Goal: Task Accomplishment & Management: Manage account settings

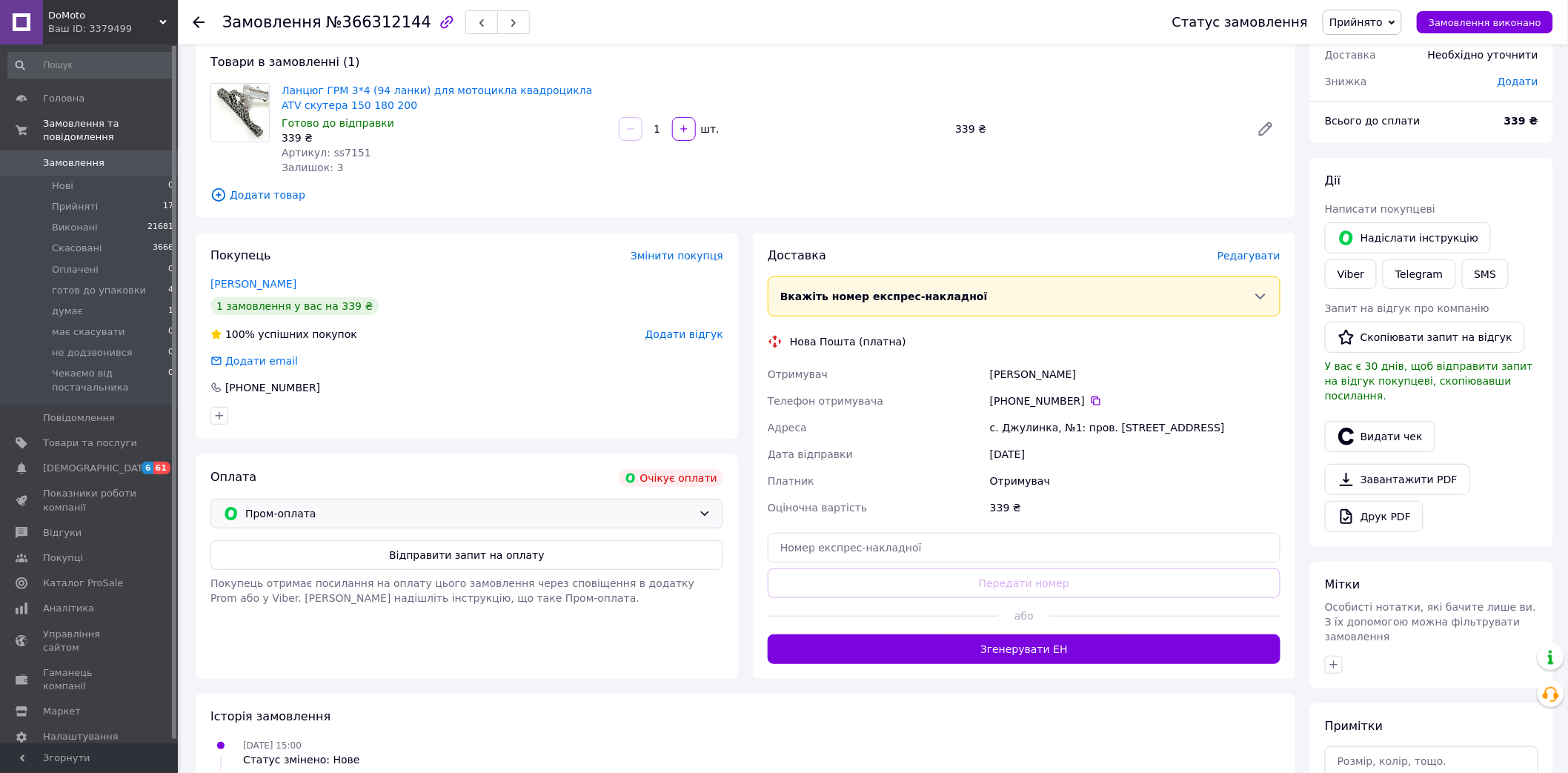
scroll to position [165, 0]
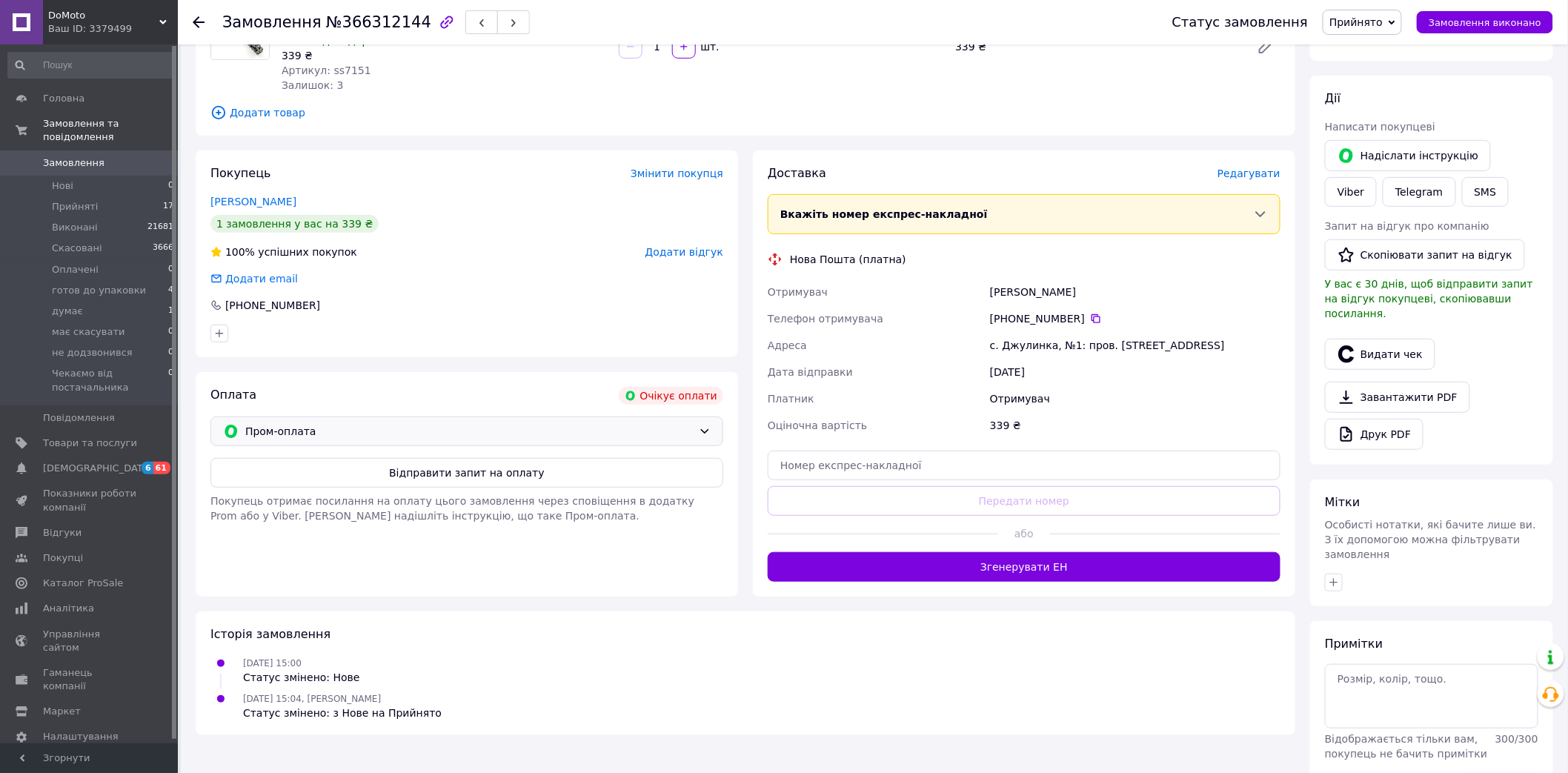
click at [402, 423] on span "Пром-оплата" at bounding box center [469, 431] width 448 height 16
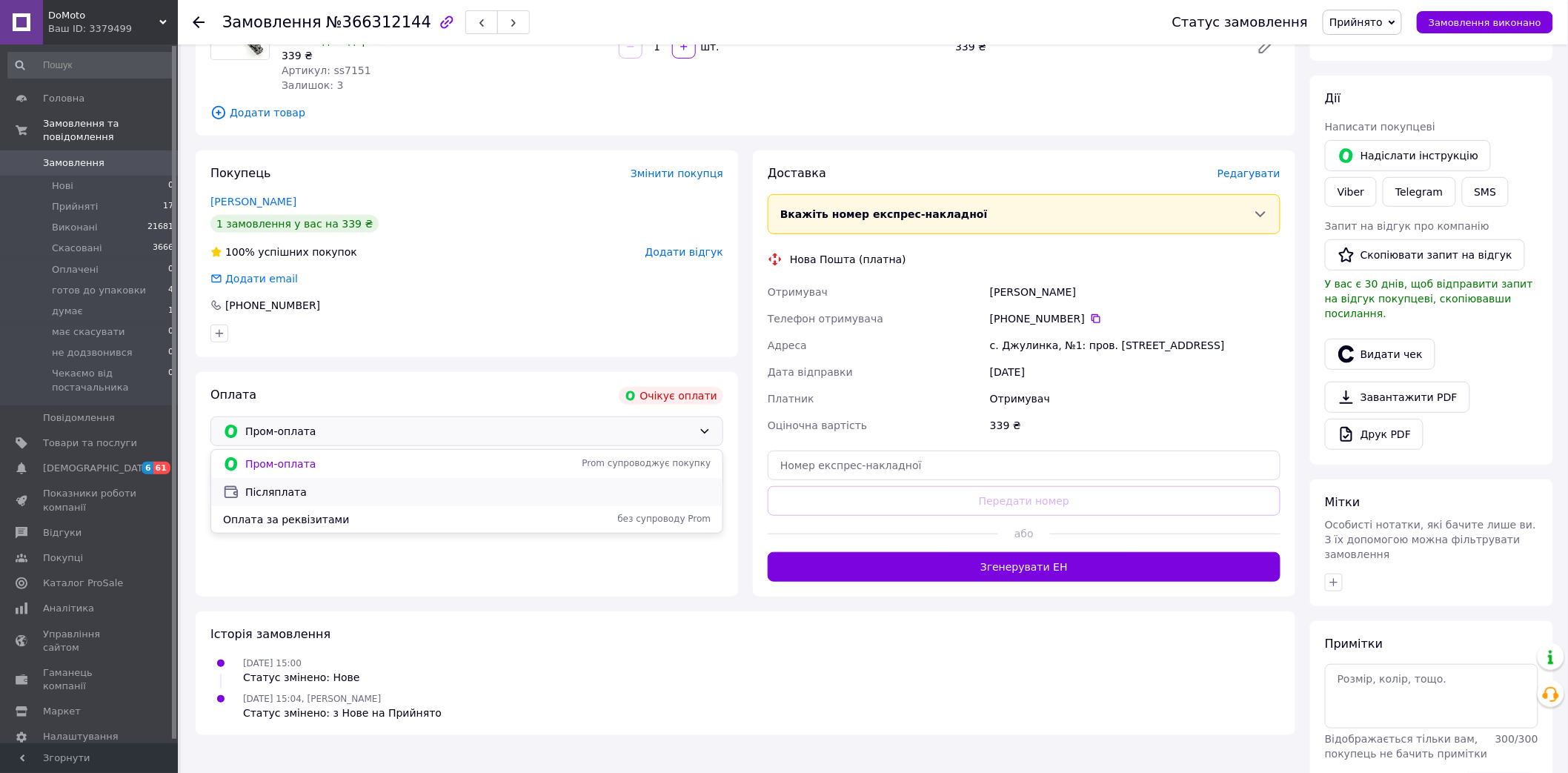
click at [307, 493] on span "Післяплата" at bounding box center [478, 491] width 465 height 14
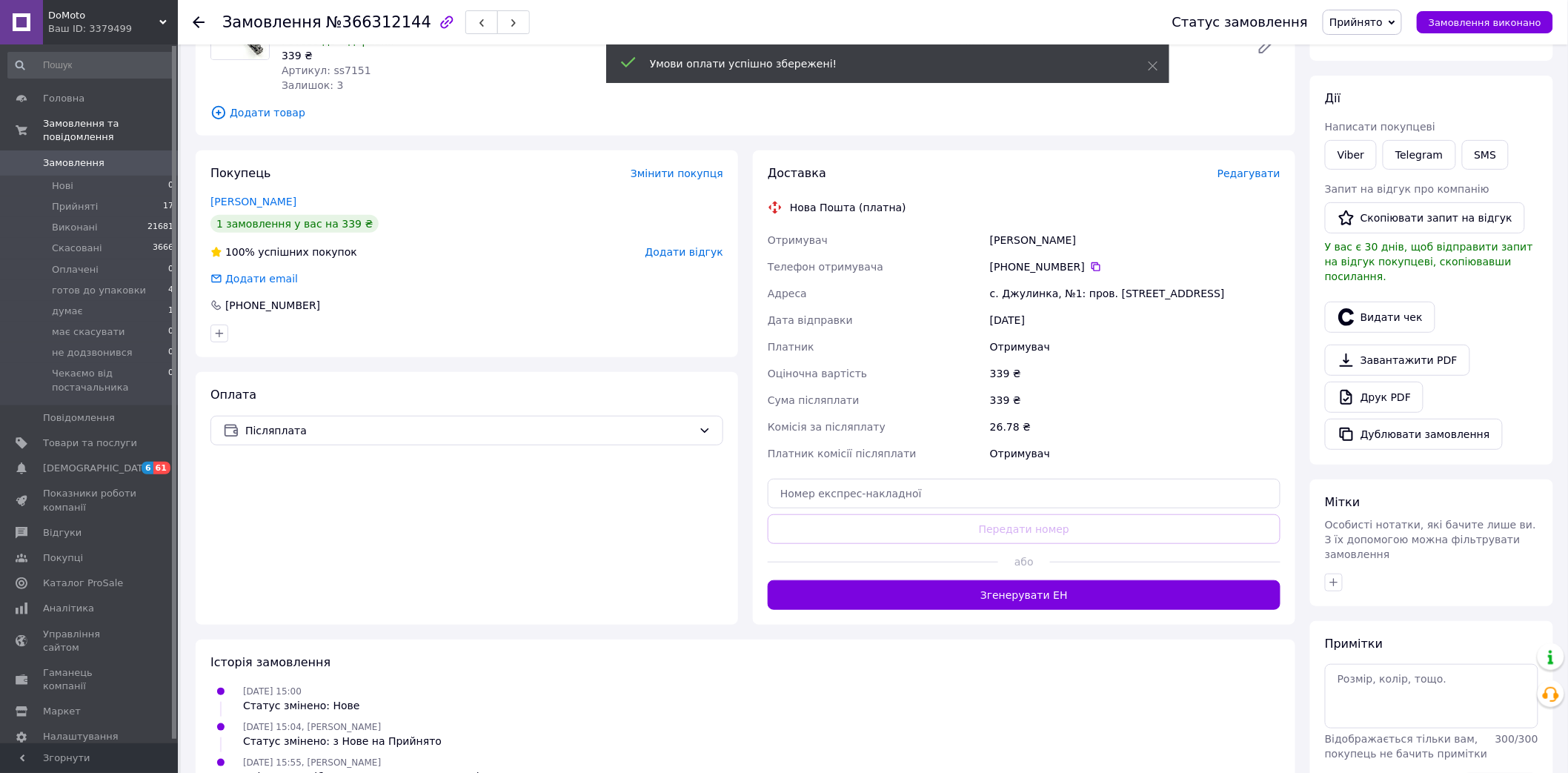
click at [1402, 18] on span "Прийнято" at bounding box center [1362, 22] width 79 height 25
click at [1396, 123] on li "готов до упаковки" at bounding box center [1401, 118] width 156 height 22
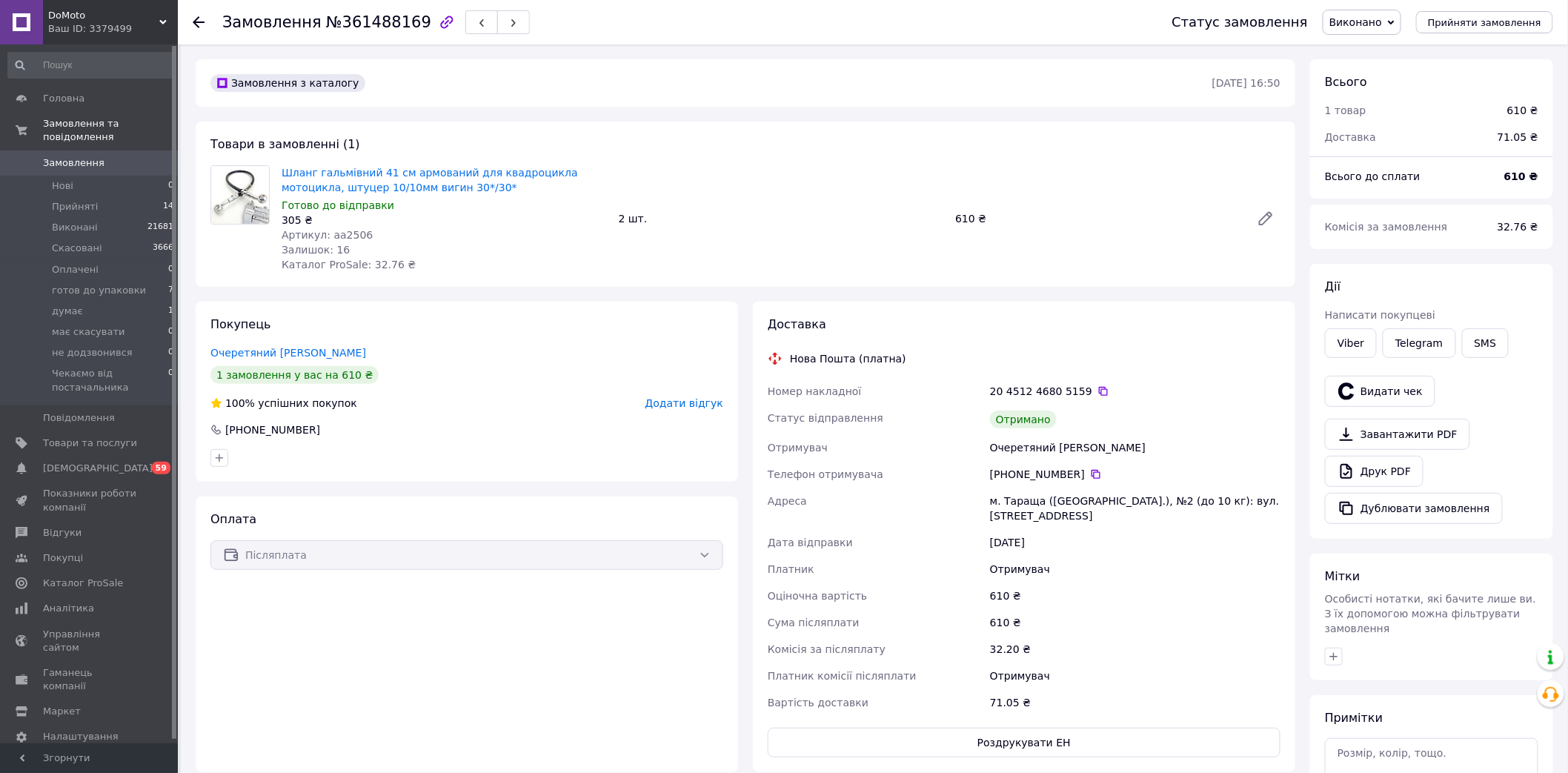
click at [345, 232] on span "Артикул: aa2506" at bounding box center [326, 235] width 91 height 11
copy span "aa2506"
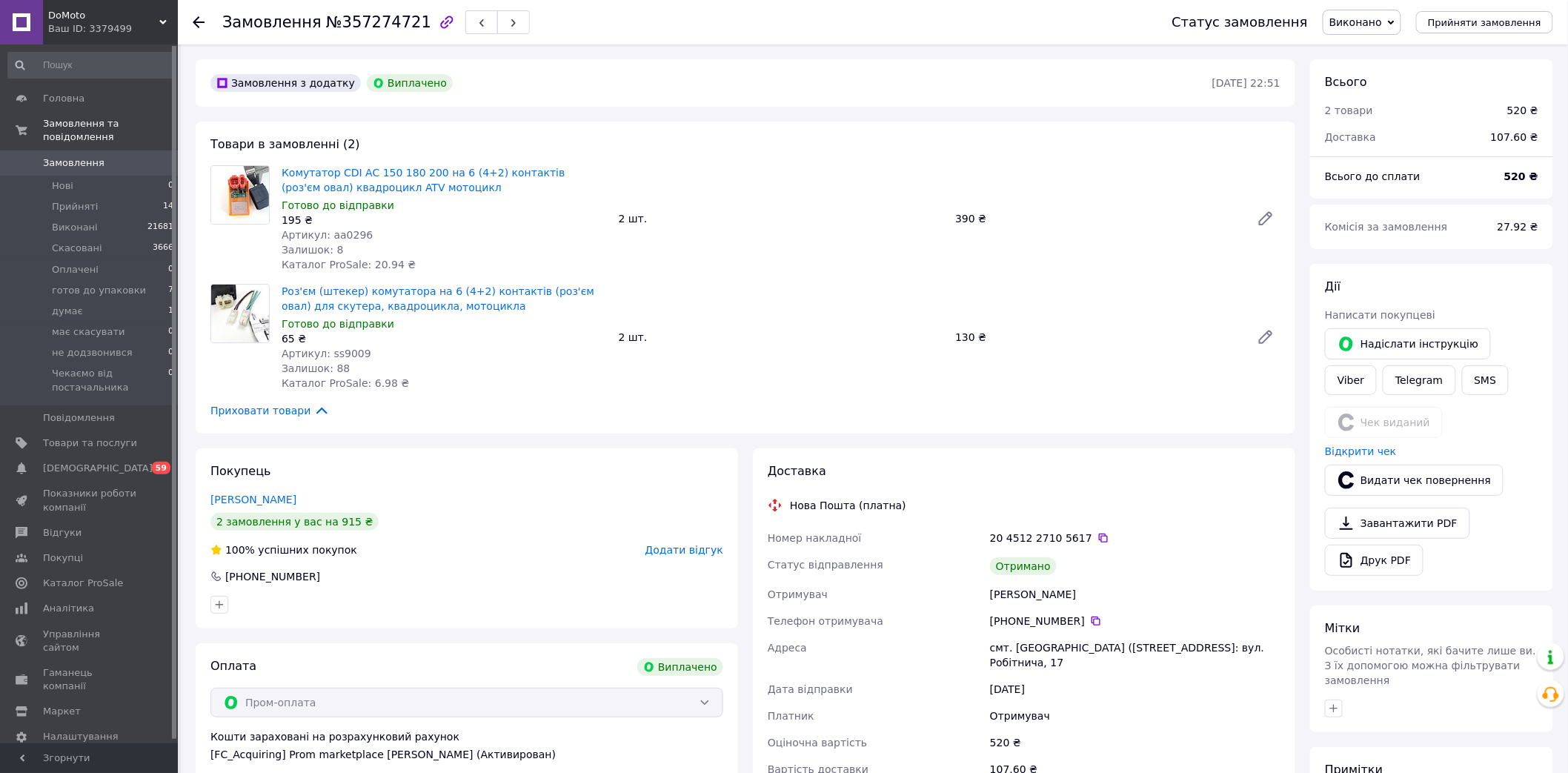
scroll to position [225, 0]
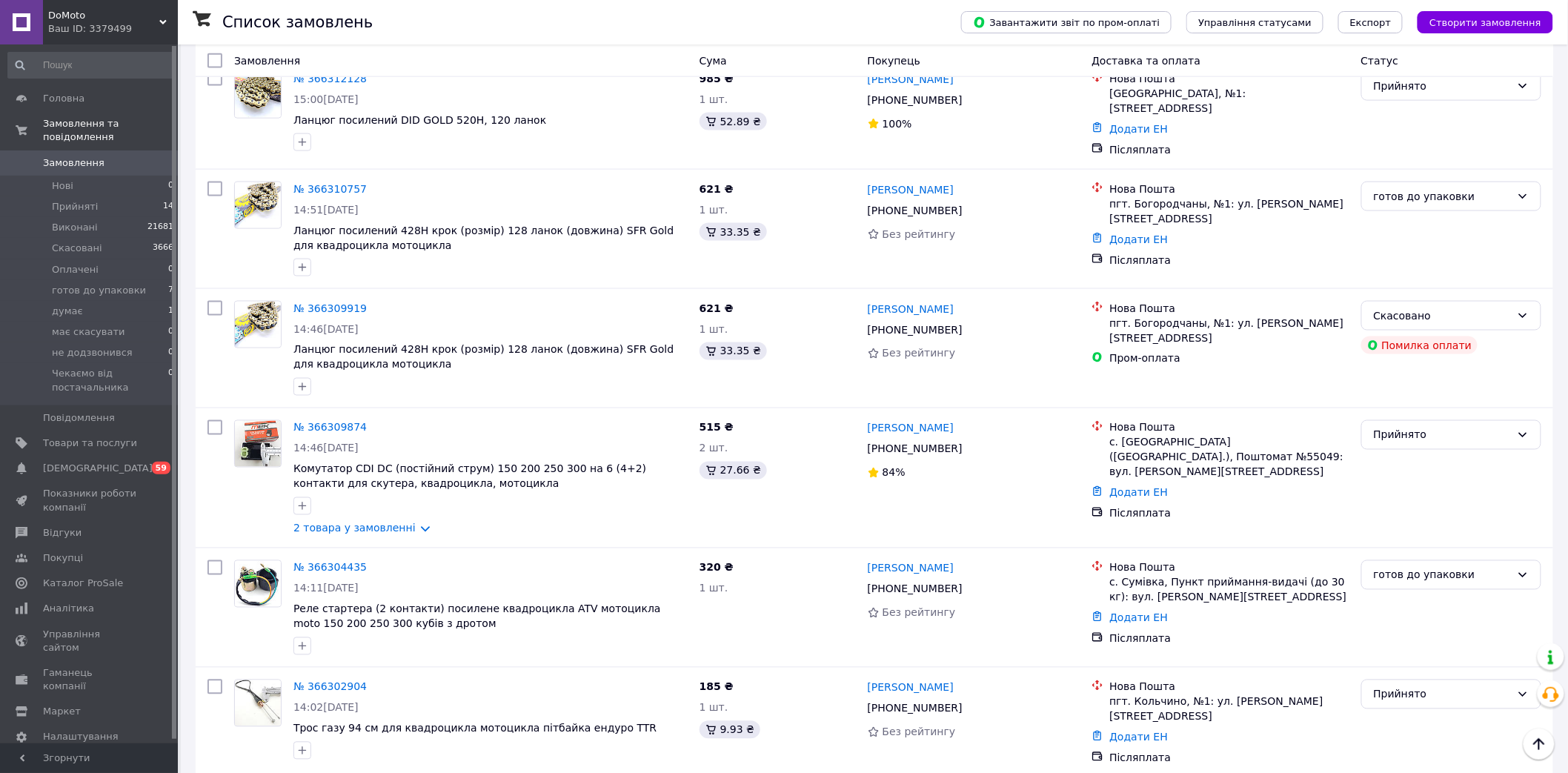
scroll to position [576, 0]
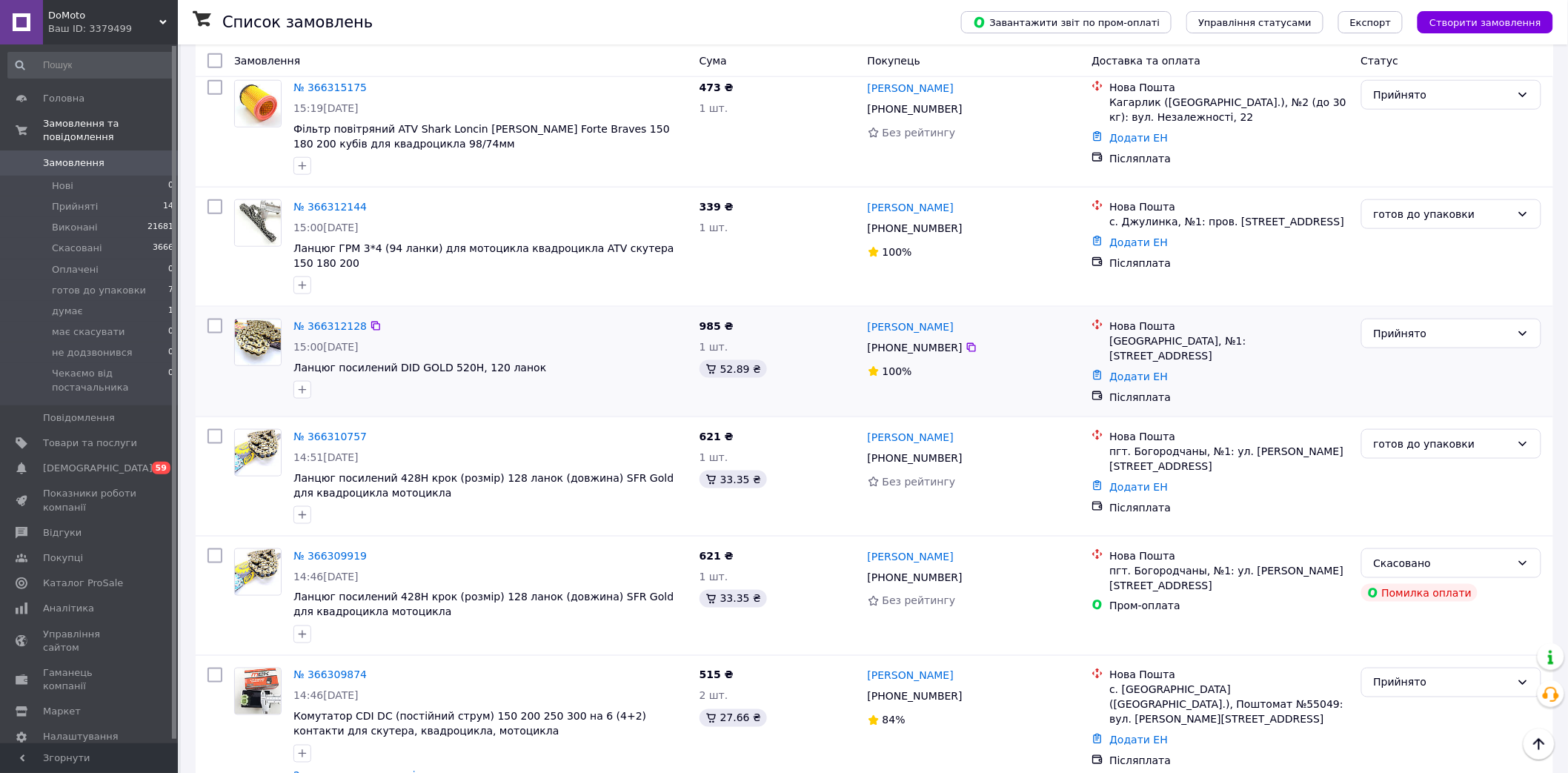
drag, startPoint x: 65, startPoint y: 179, endPoint x: 383, endPoint y: 290, distance: 336.8
click at [65, 179] on li "Нові 0" at bounding box center [91, 186] width 182 height 21
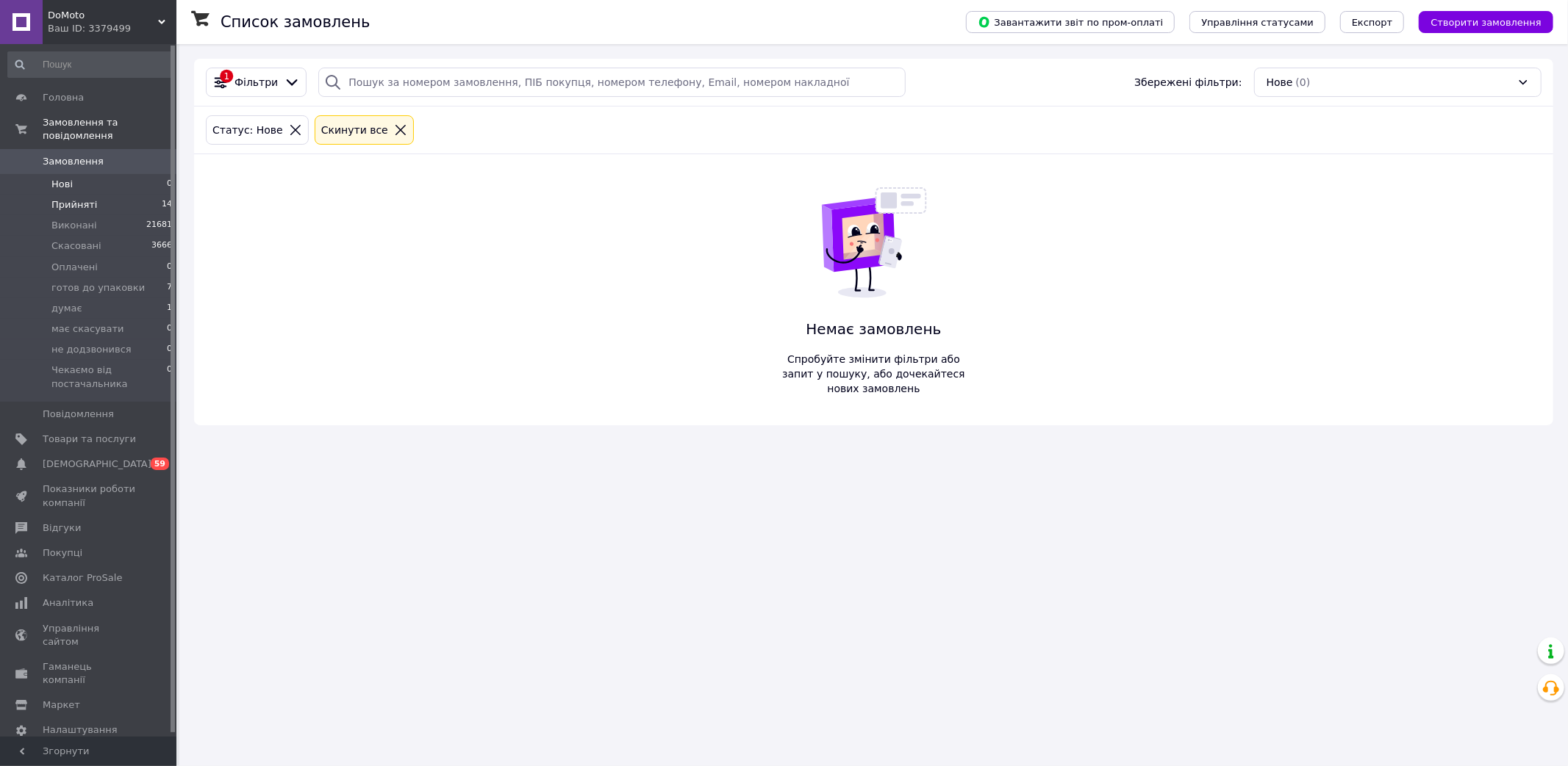
click at [67, 198] on span "Прийняті" at bounding box center [74, 205] width 46 height 13
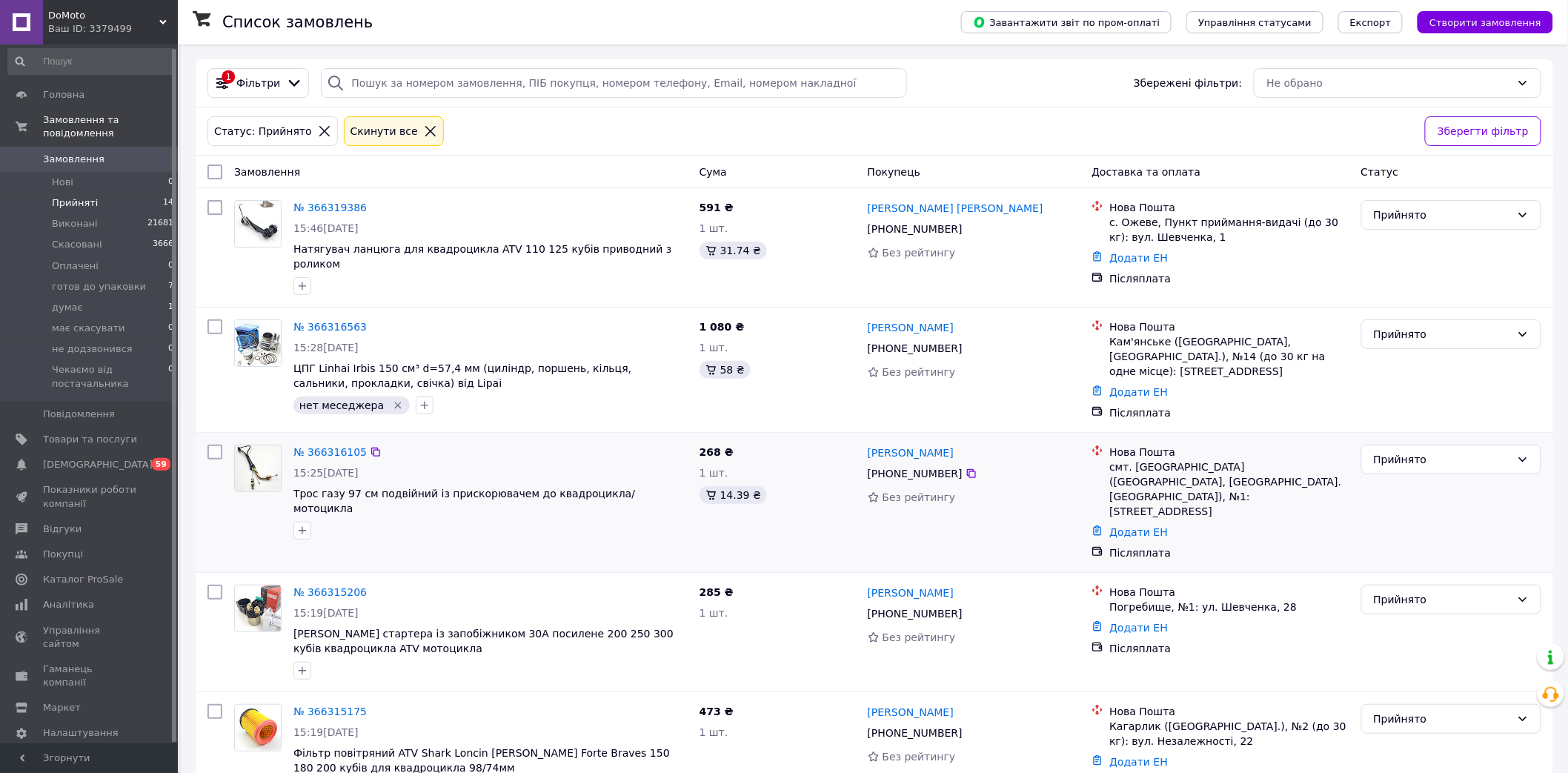
scroll to position [82, 0]
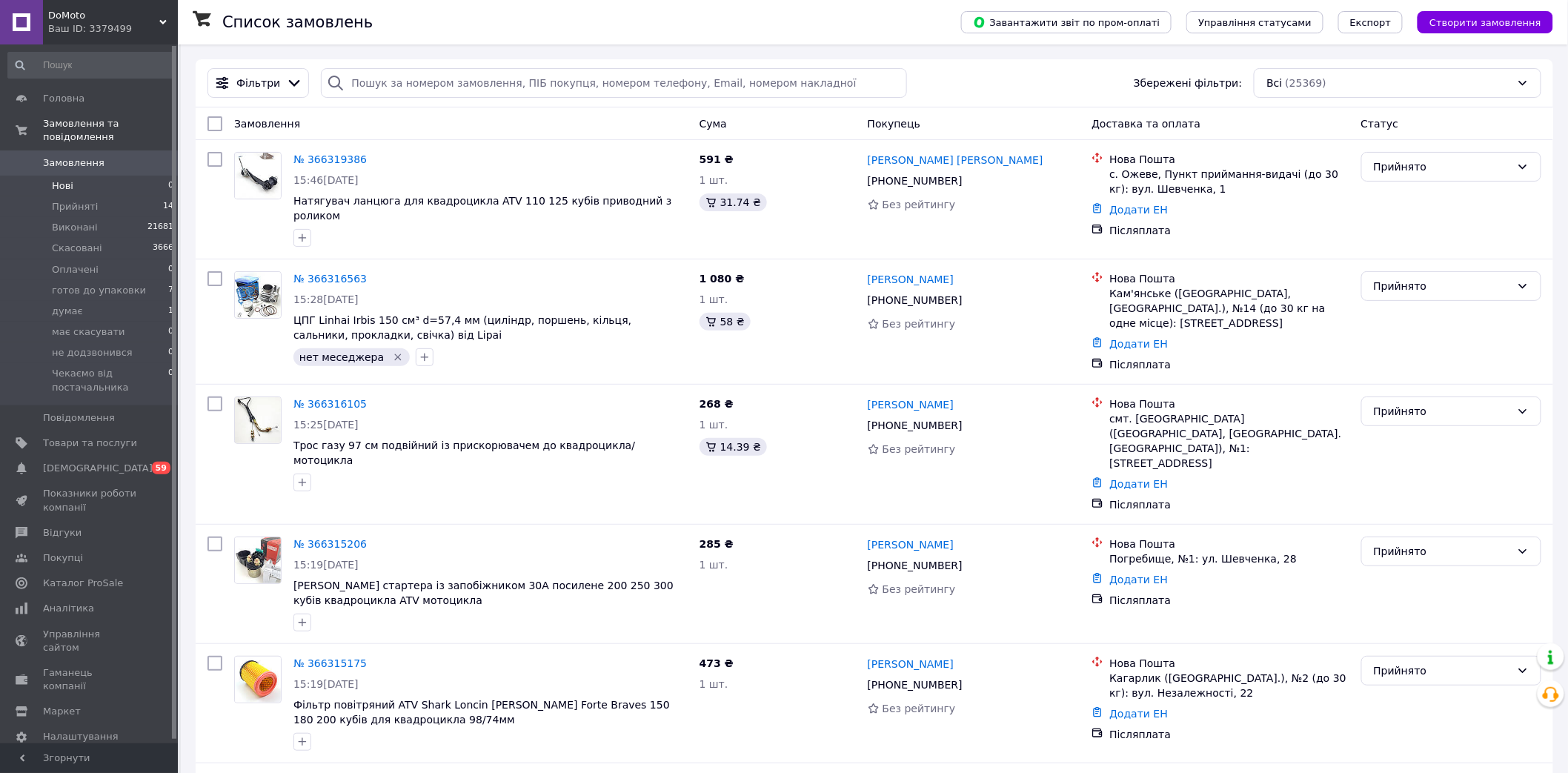
click at [79, 175] on li "Нові 0" at bounding box center [91, 186] width 182 height 21
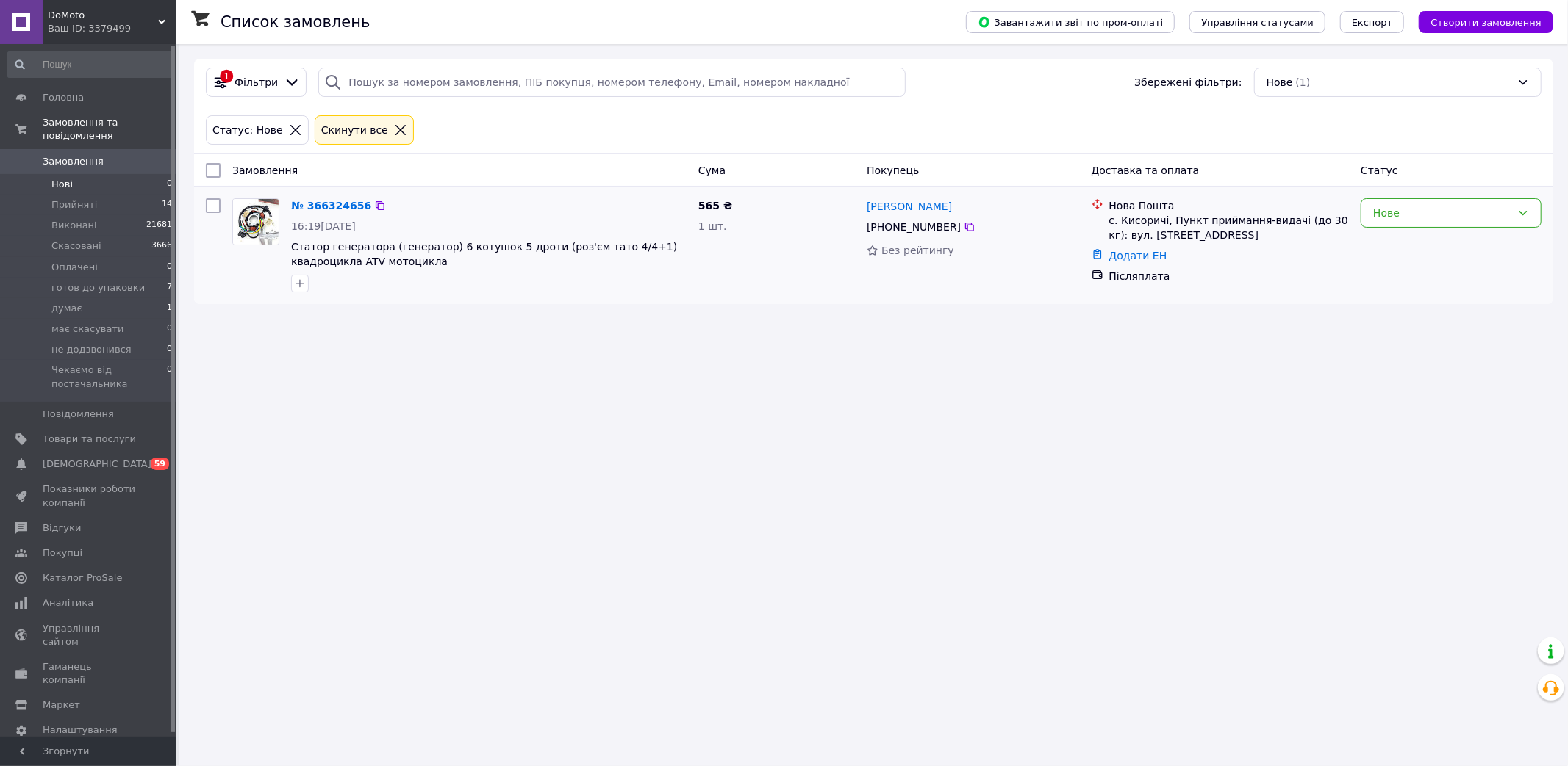
click at [214, 201] on input "checkbox" at bounding box center [213, 205] width 14 height 14
click at [339, 167] on icon at bounding box center [343, 171] width 8 height 8
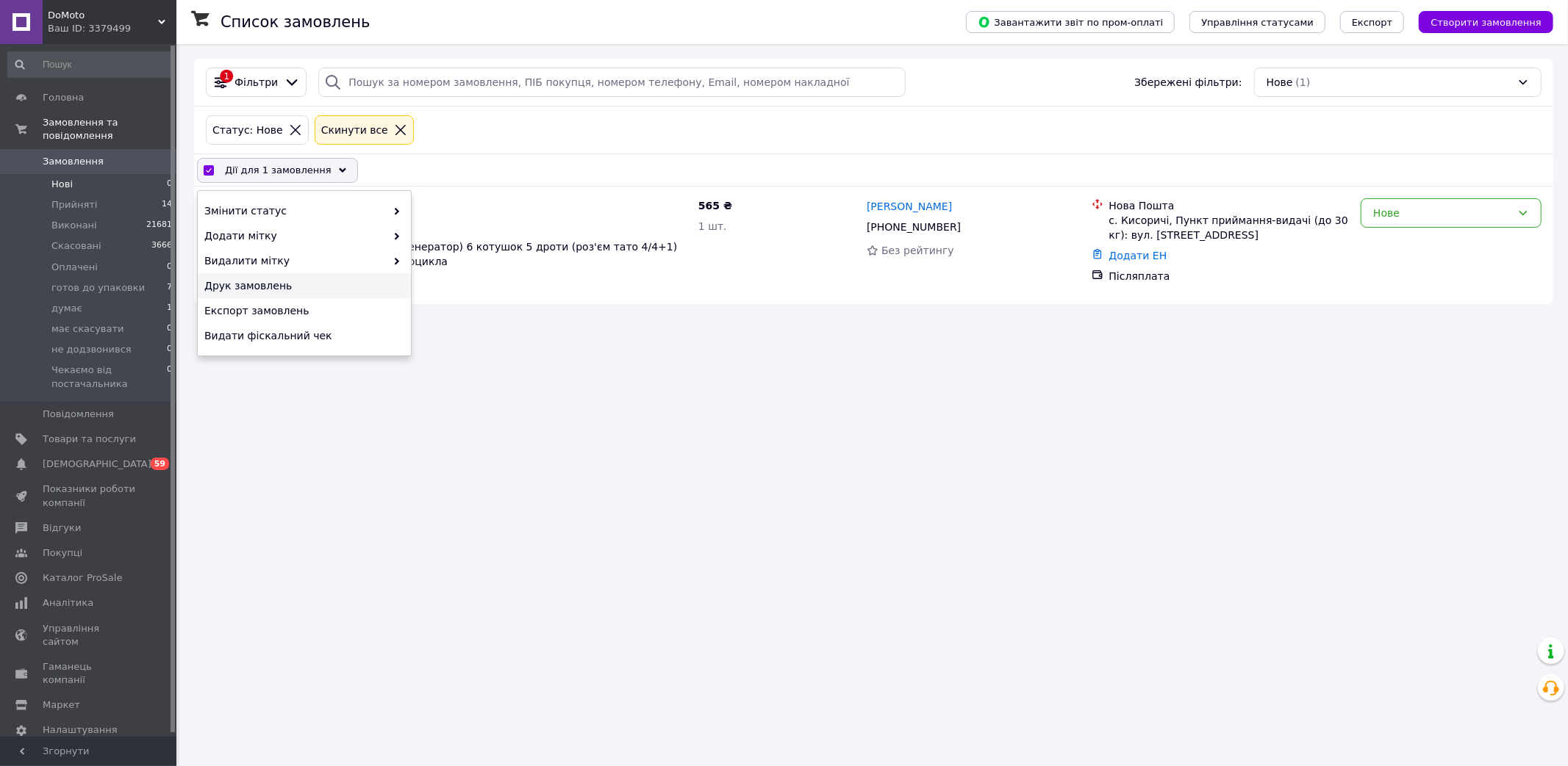
click at [268, 288] on span "Друк замовлень" at bounding box center [302, 285] width 197 height 14
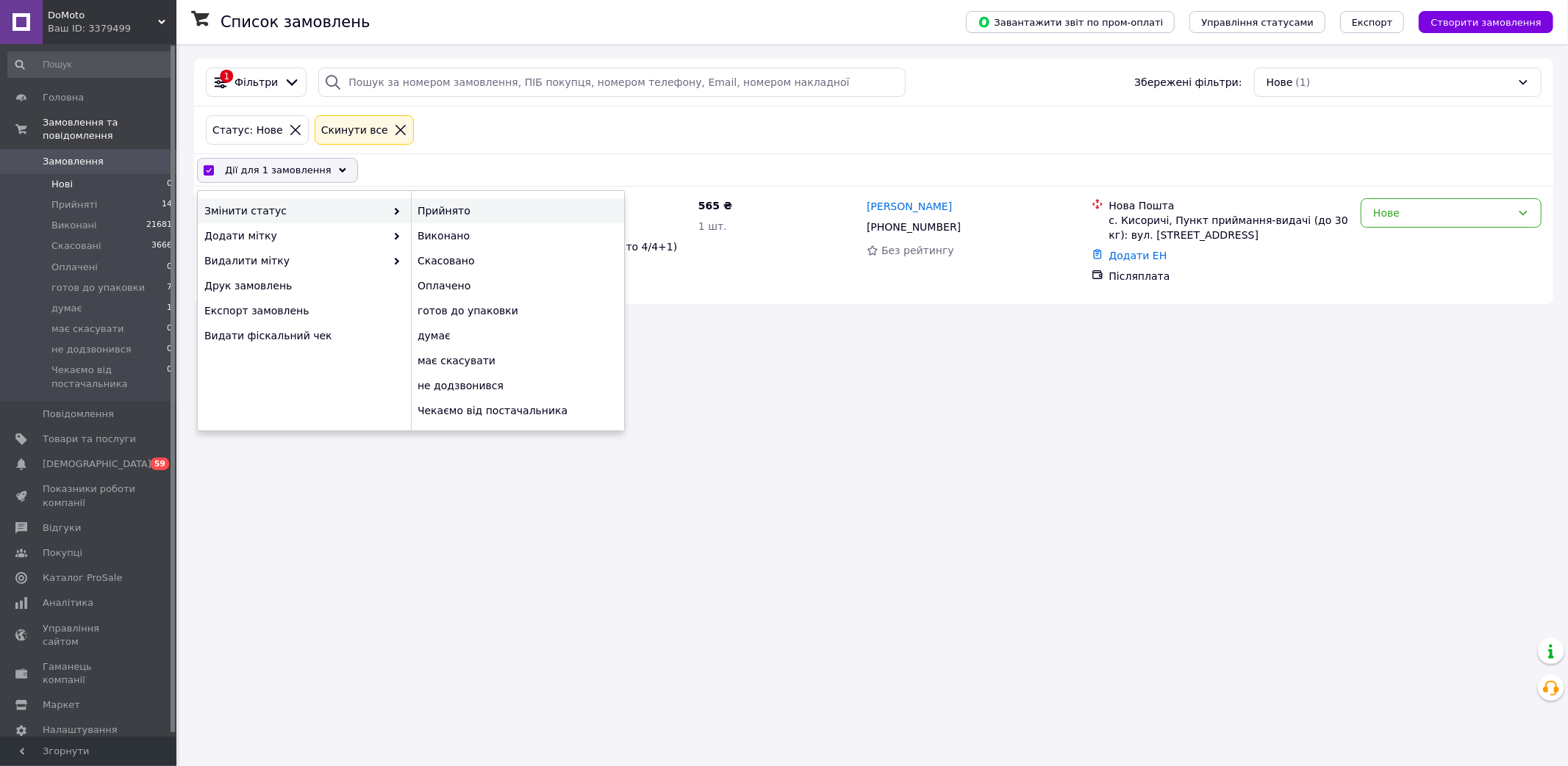
click at [496, 218] on div "Прийнято" at bounding box center [518, 211] width 213 height 25
checkbox input "false"
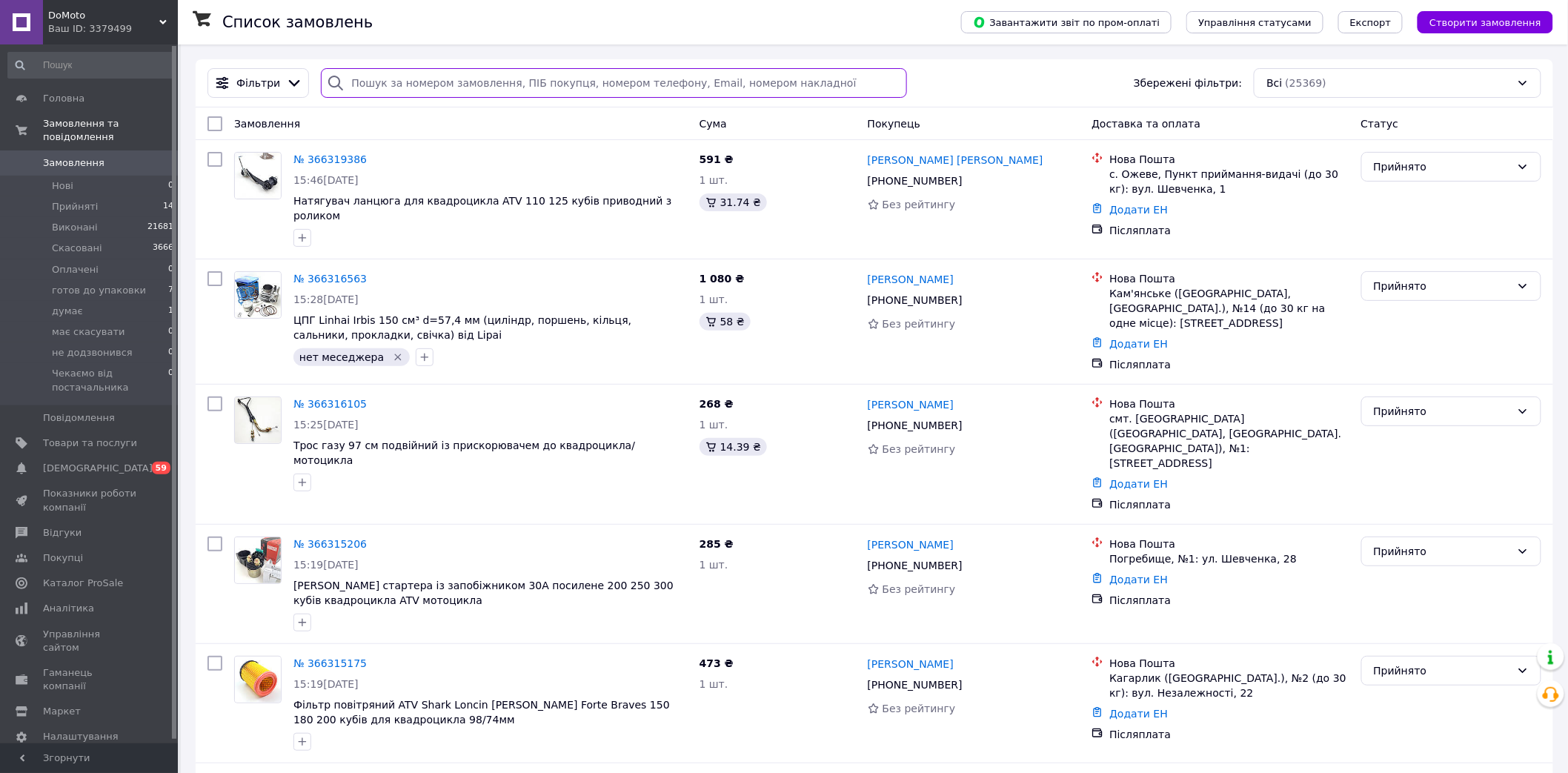
click at [460, 91] on input "search" at bounding box center [614, 82] width 586 height 30
paste input "+380689029846"
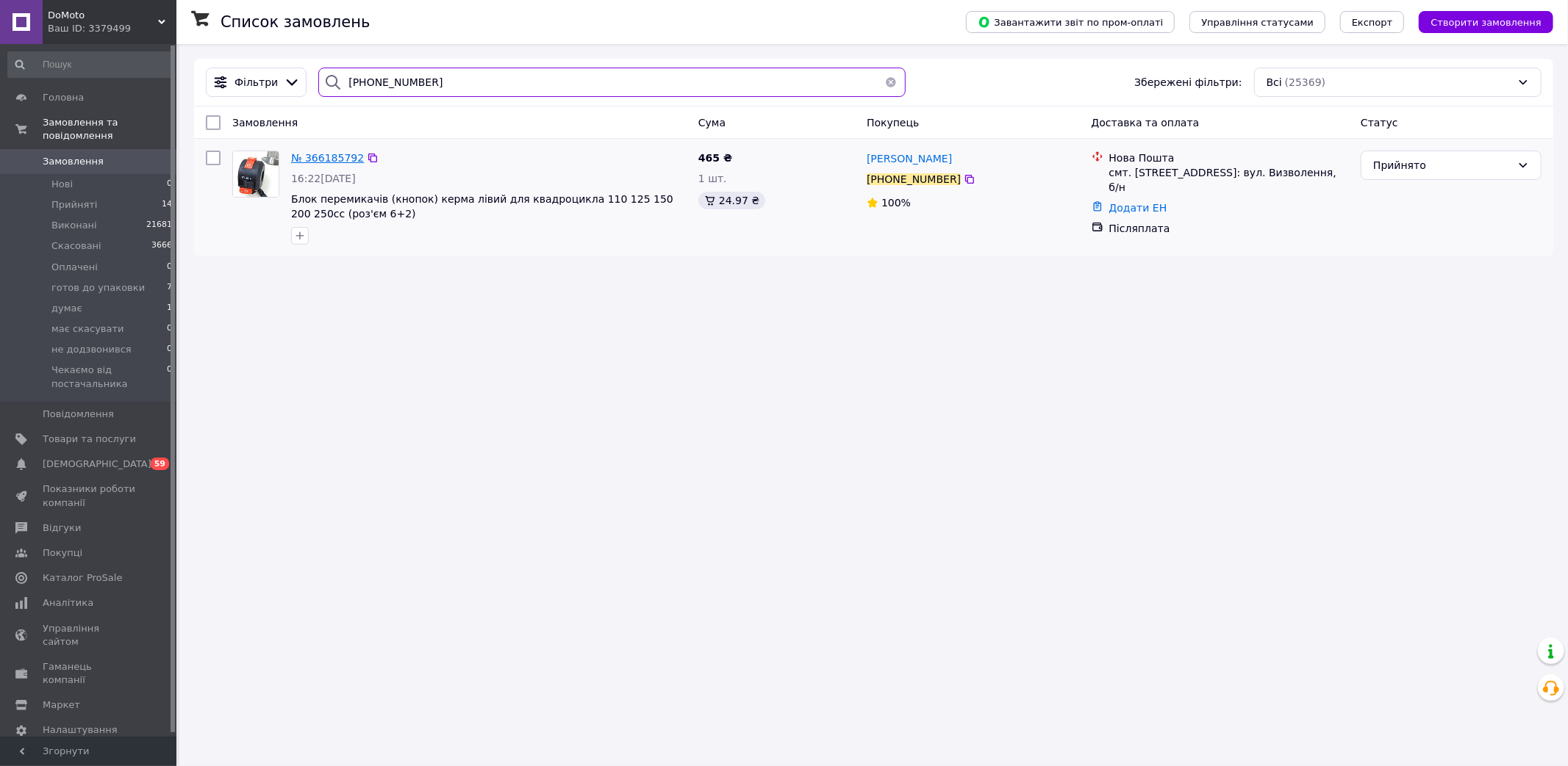
type input "+380689029846"
click at [331, 161] on span "№ 366185792" at bounding box center [328, 158] width 73 height 11
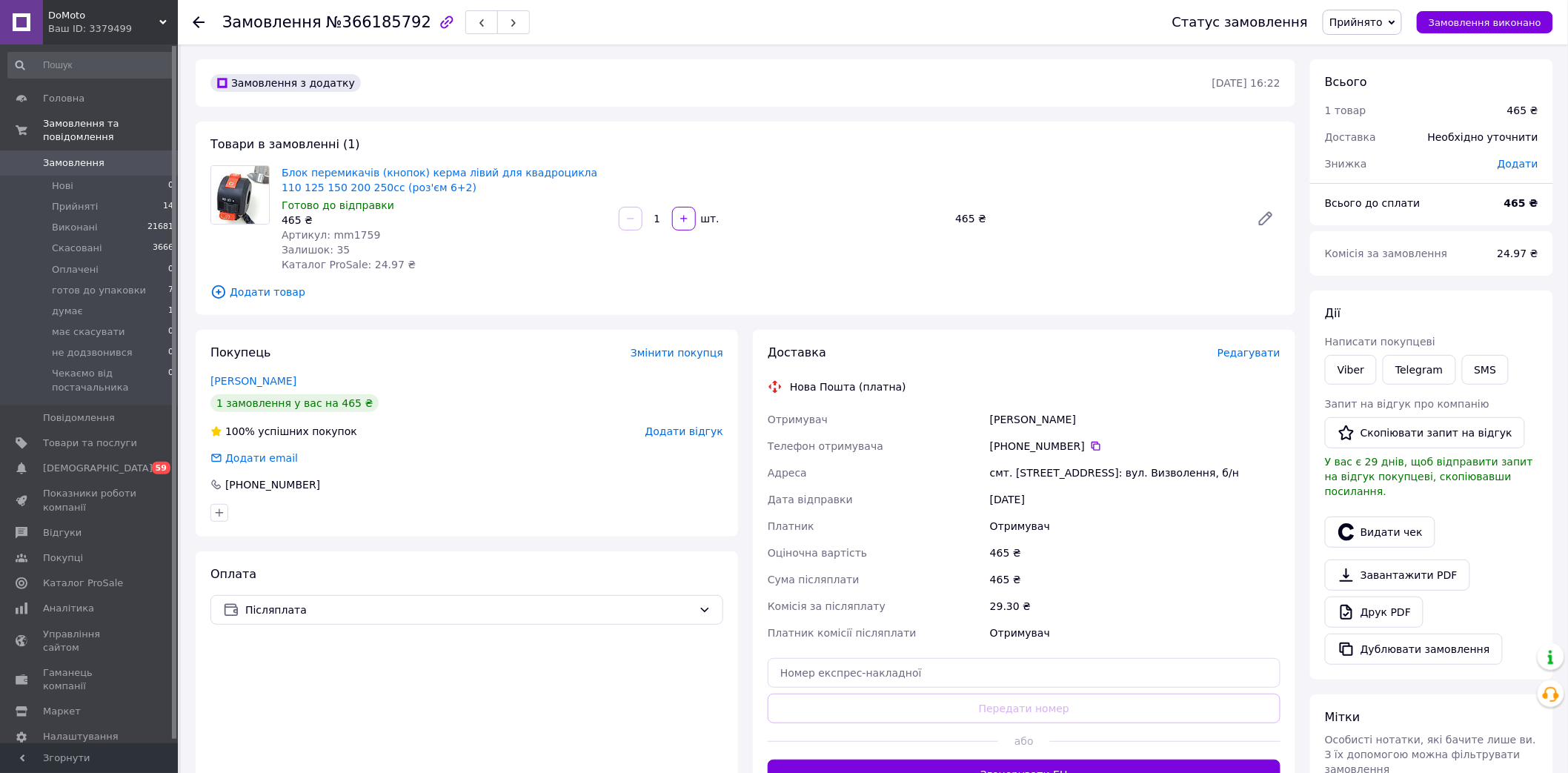
drag, startPoint x: 1389, startPoint y: 14, endPoint x: 1414, endPoint y: 99, distance: 88.6
click at [1382, 16] on span "Прийнято" at bounding box center [1356, 22] width 54 height 11
click at [1406, 113] on li "готов до упаковки" at bounding box center [1401, 118] width 156 height 22
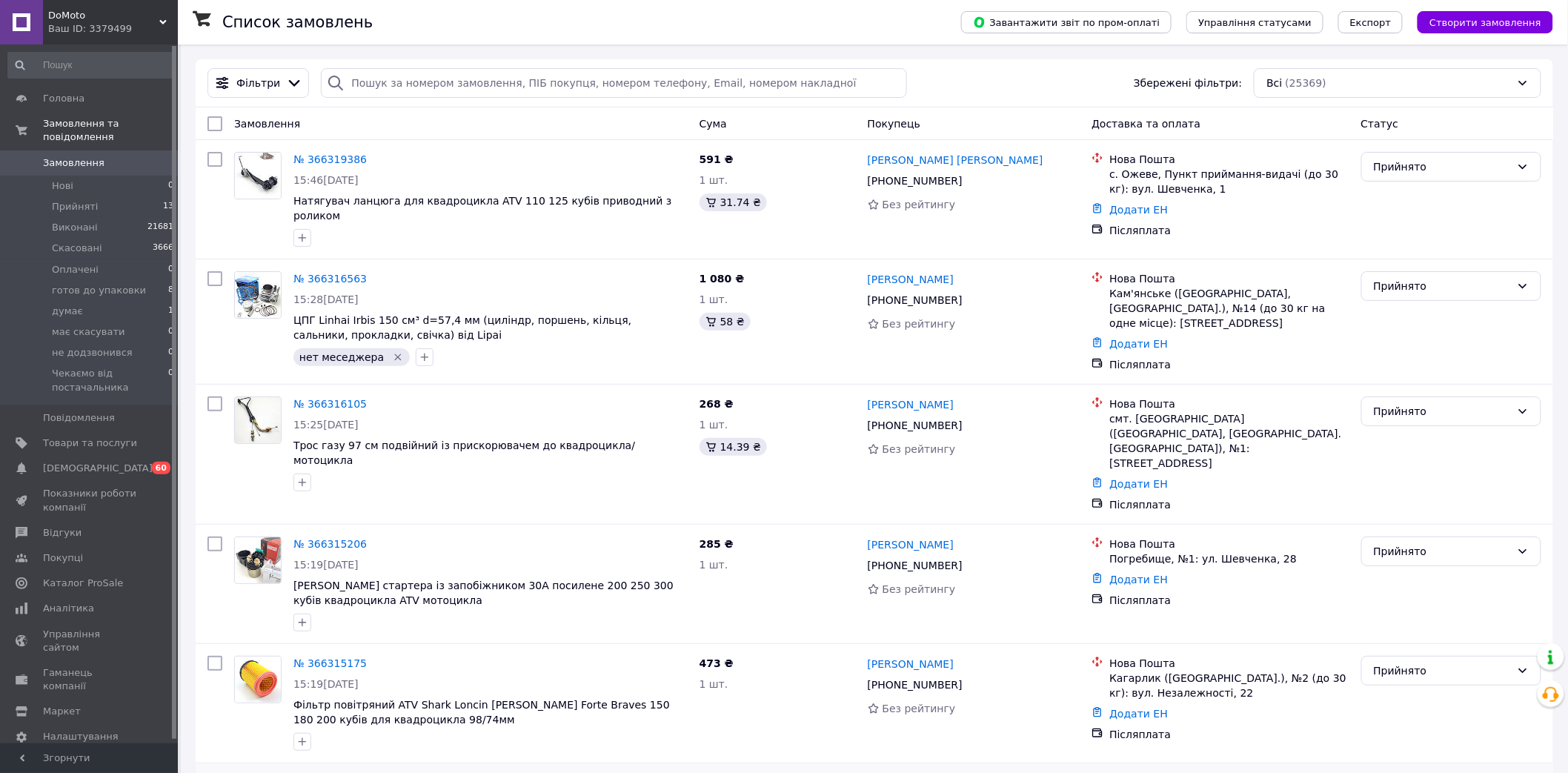
scroll to position [165, 0]
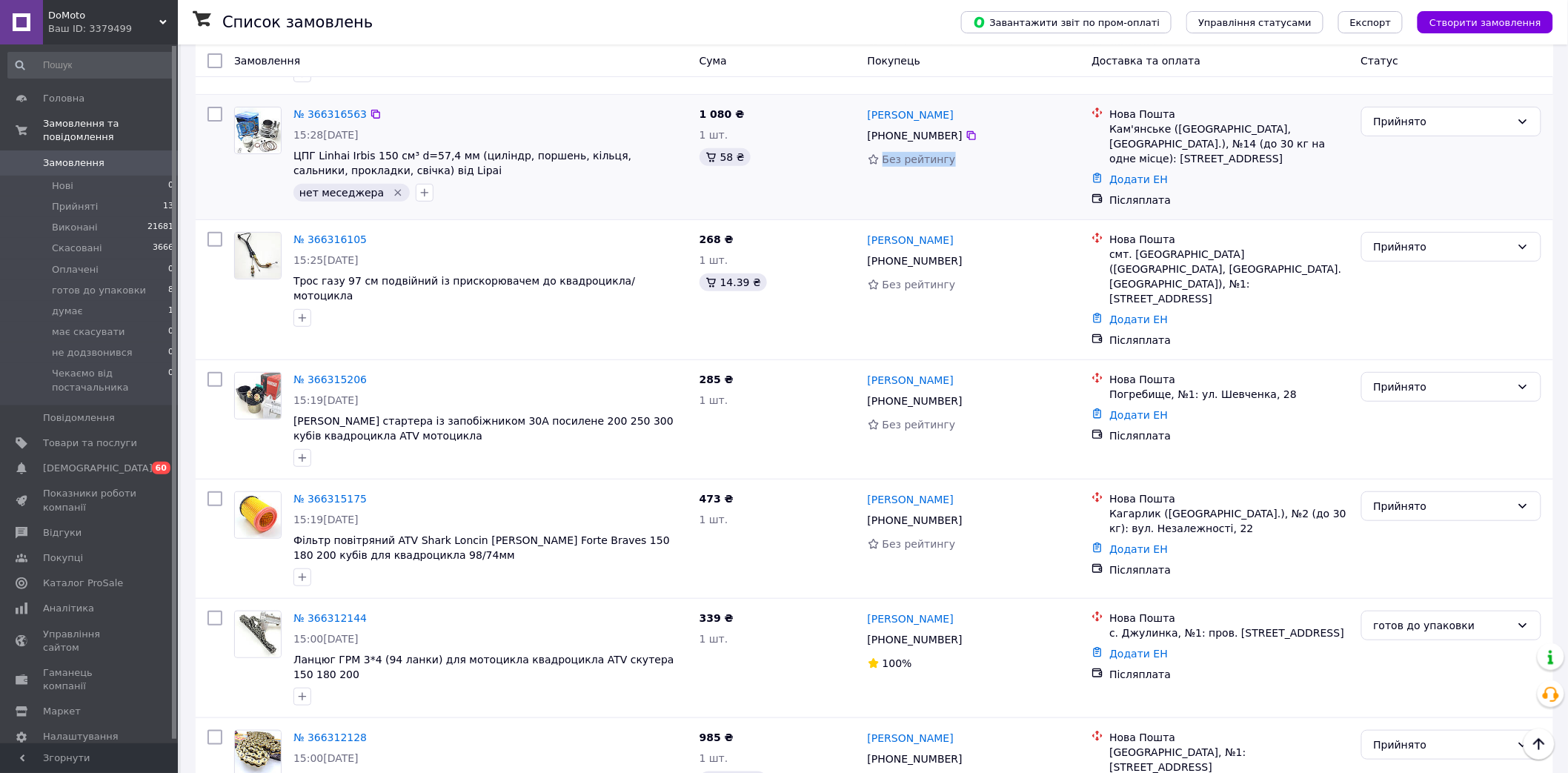
drag, startPoint x: 993, startPoint y: 128, endPoint x: 1034, endPoint y: 142, distance: 43.3
click at [1034, 142] on div "[PERSON_NAME] [PHONE_NUMBER] Без рейтингу" at bounding box center [974, 157] width 225 height 113
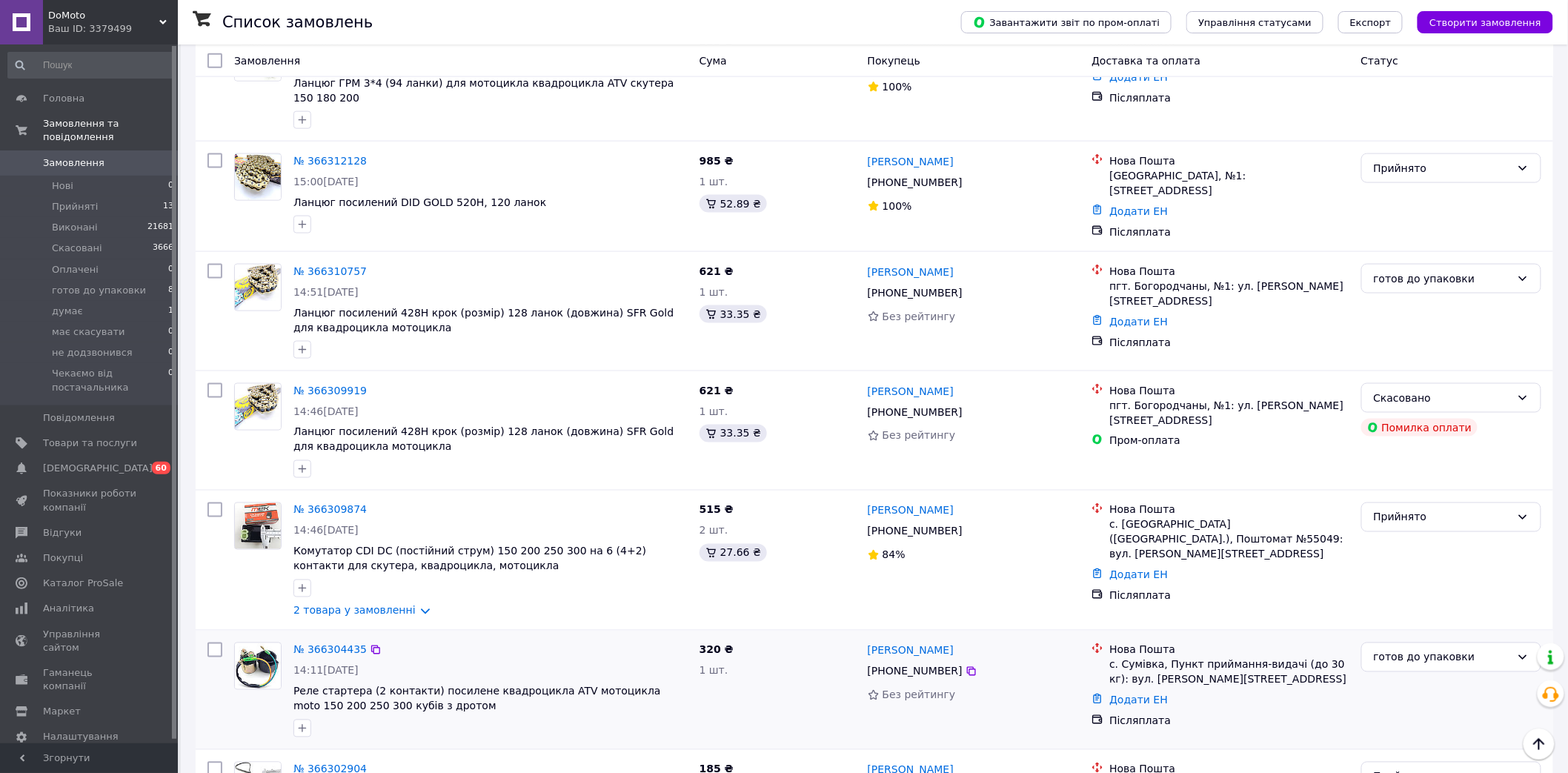
scroll to position [658, 0]
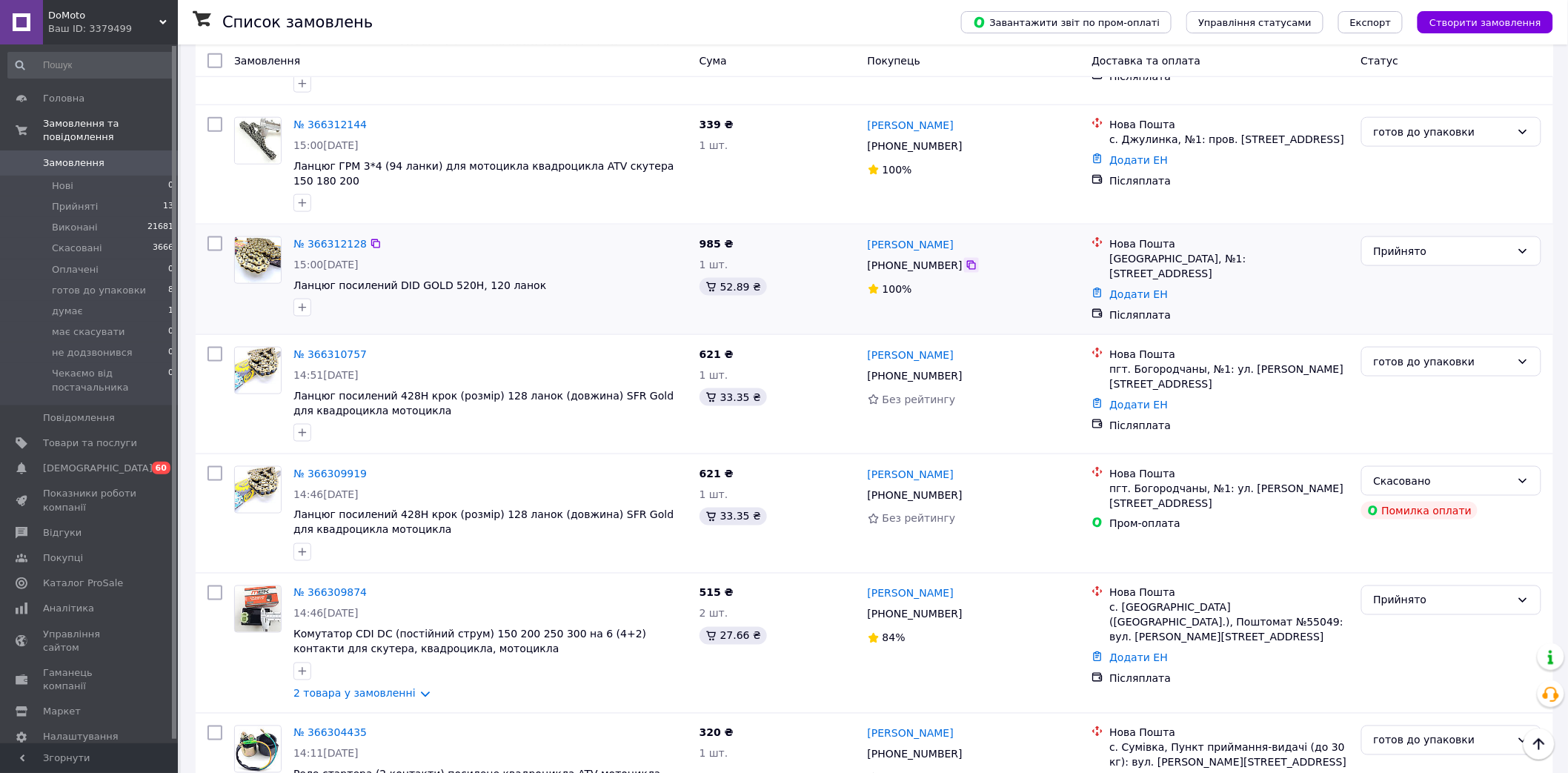
click at [966, 260] on icon at bounding box center [972, 265] width 11 height 11
drag, startPoint x: 961, startPoint y: 335, endPoint x: 988, endPoint y: 329, distance: 27.7
click at [966, 370] on icon at bounding box center [972, 375] width 11 height 11
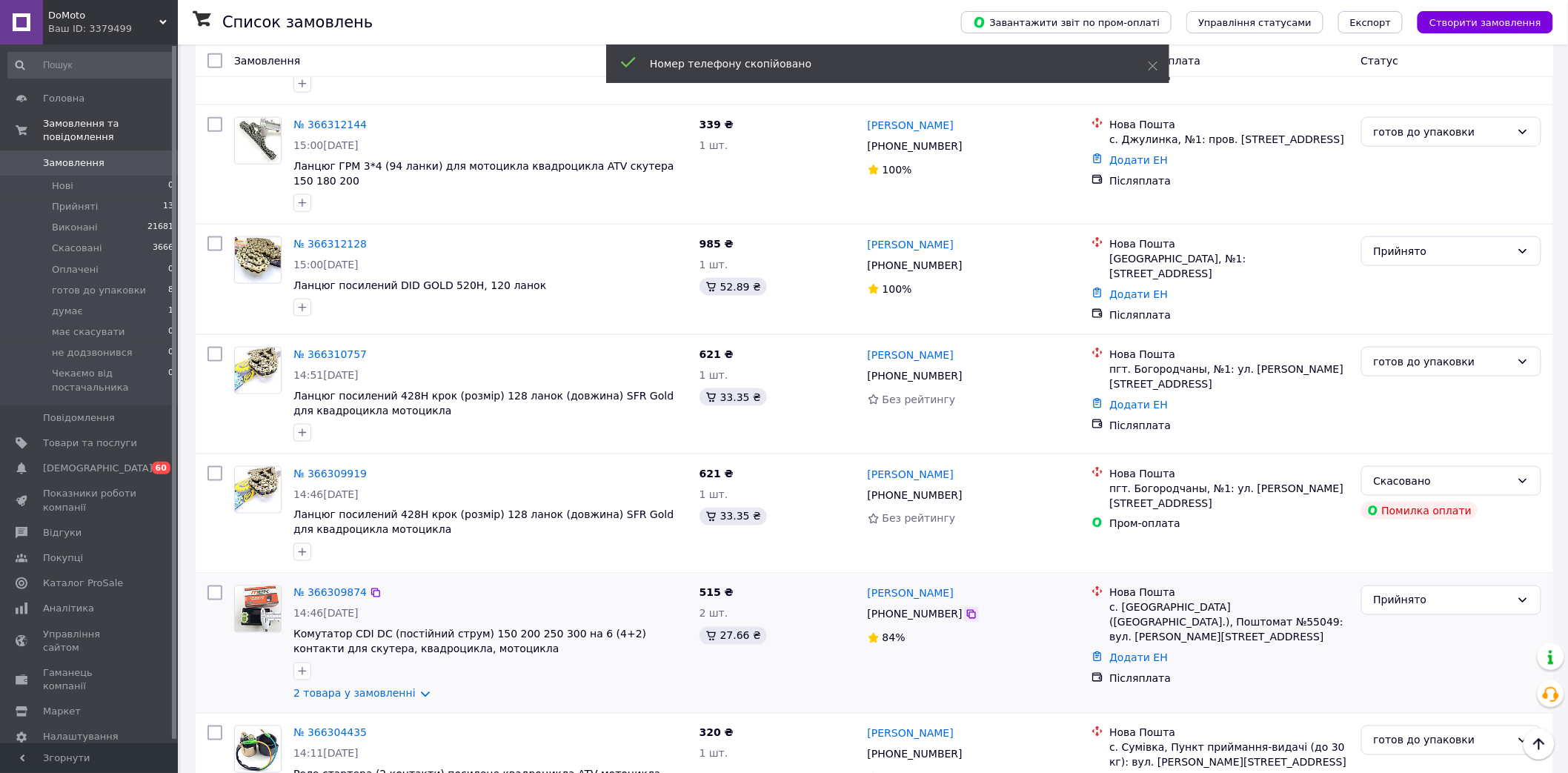
click at [966, 609] on icon at bounding box center [972, 615] width 11 height 11
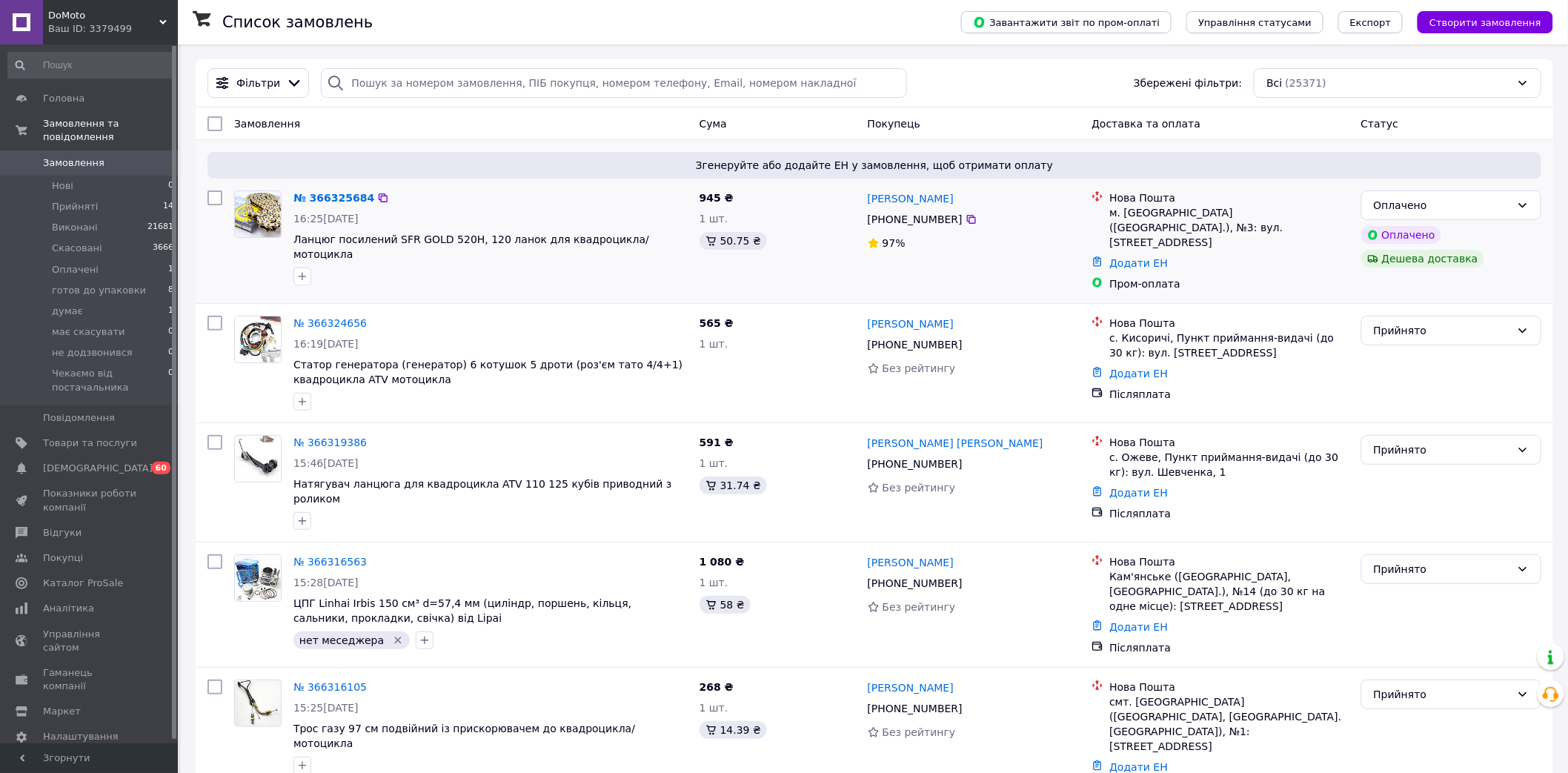
click at [214, 197] on input "checkbox" at bounding box center [214, 197] width 14 height 14
checkbox input "true"
click at [342, 124] on icon at bounding box center [346, 124] width 8 height 8
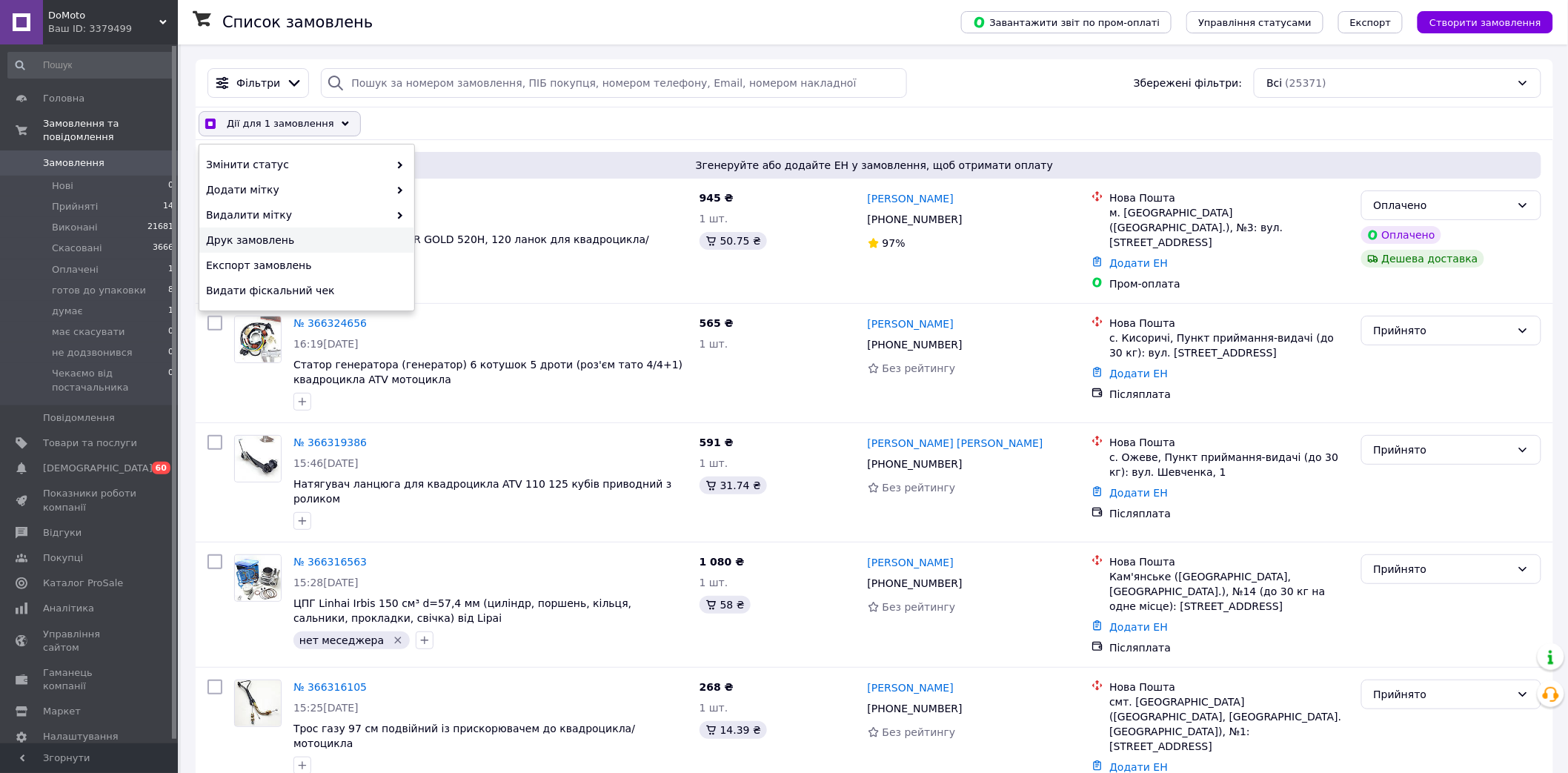
click at [290, 241] on span "Друк замовлень" at bounding box center [304, 239] width 198 height 14
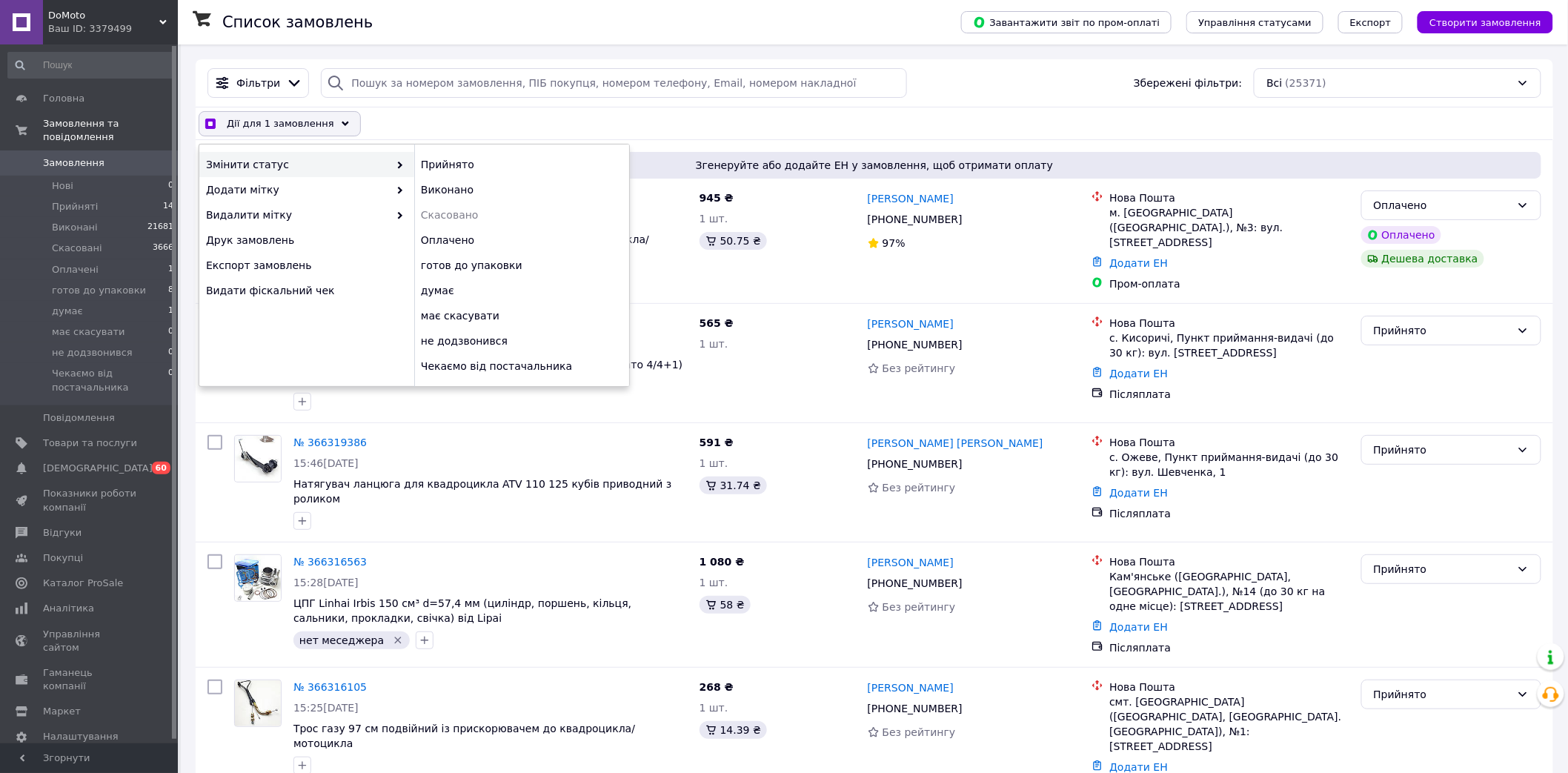
checkbox input "true"
click at [497, 272] on div "готов до упаковки" at bounding box center [522, 265] width 214 height 25
checkbox input "false"
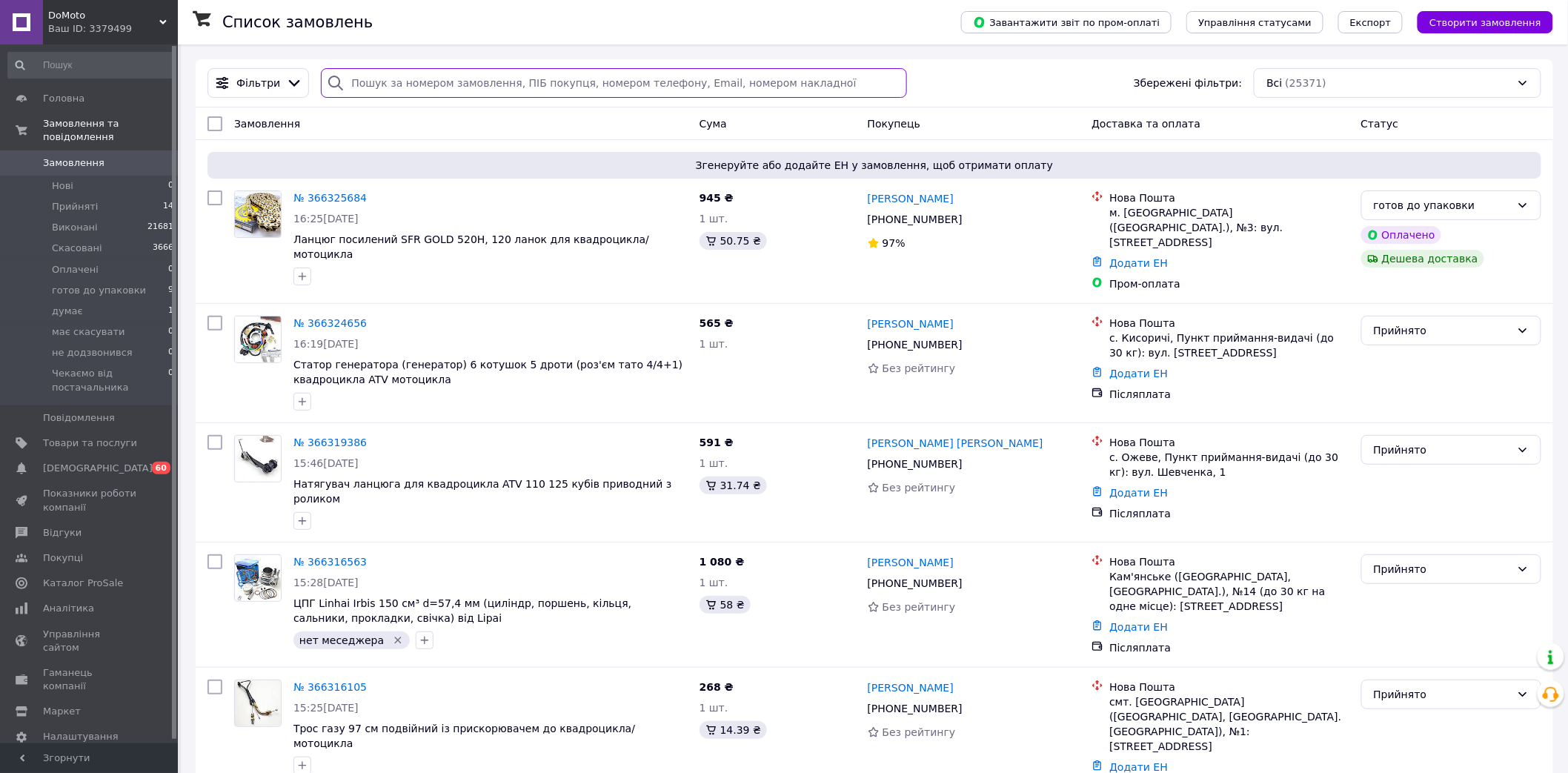
click at [381, 95] on input "search" at bounding box center [614, 82] width 586 height 30
type input "1756"
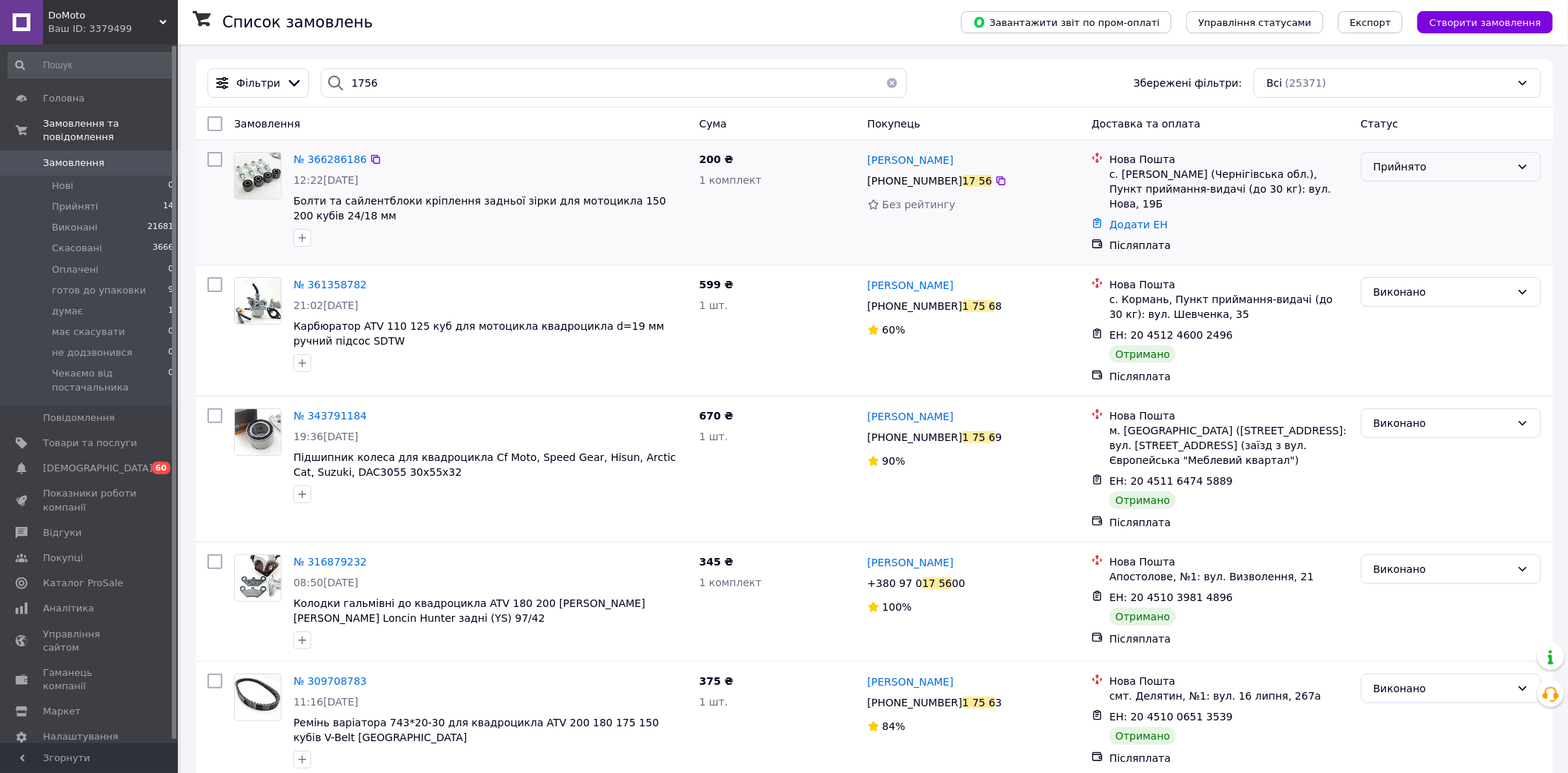
click at [1421, 179] on div "Прийнято" at bounding box center [1451, 167] width 180 height 30
click at [1396, 283] on li "готов до упаковки" at bounding box center [1451, 281] width 179 height 27
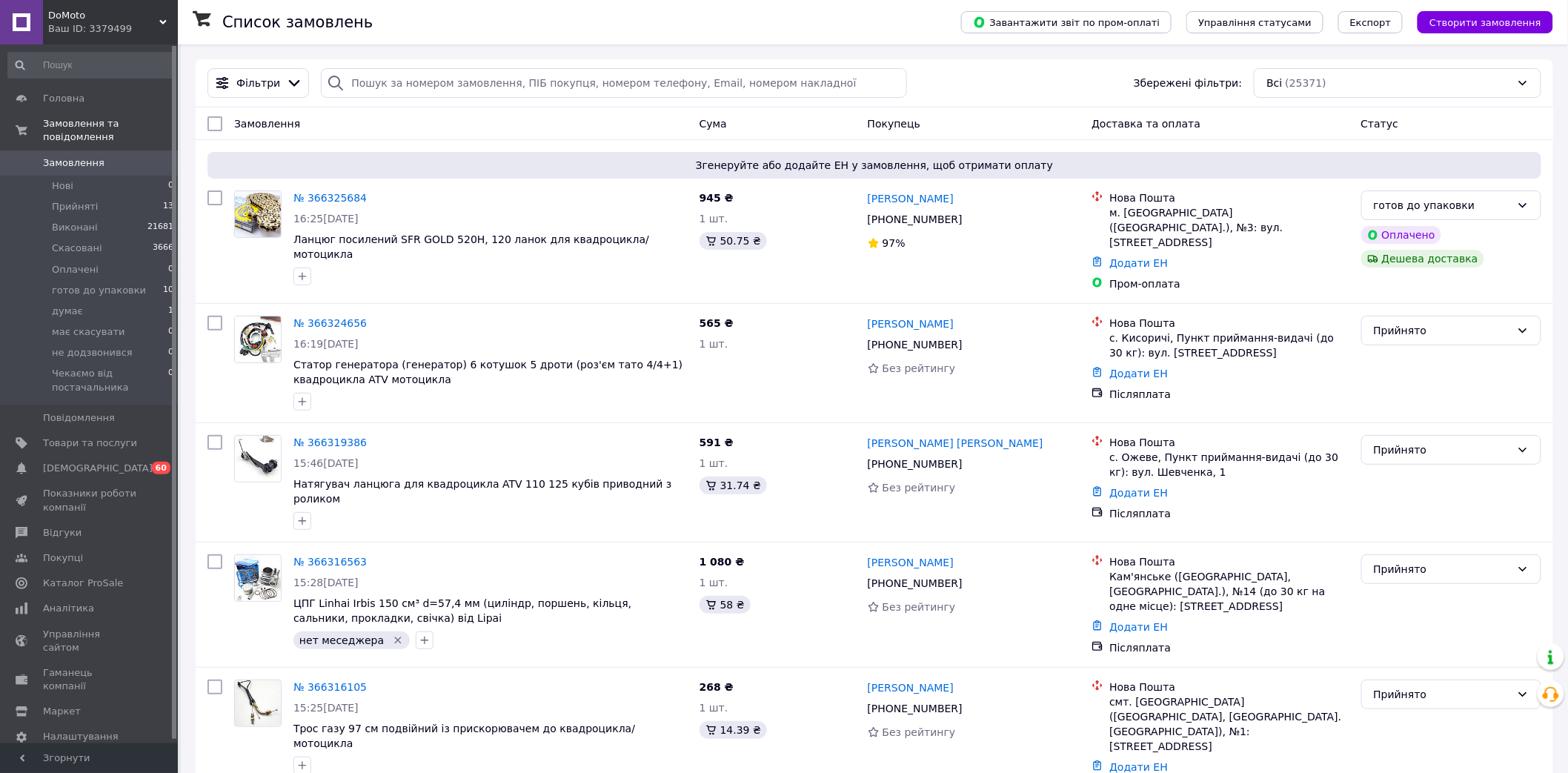
click at [419, 68] on div "Фільтри Збережені фільтри: Всі (25371)" at bounding box center [875, 82] width 1346 height 30
click at [419, 70] on input "search" at bounding box center [614, 82] width 586 height 30
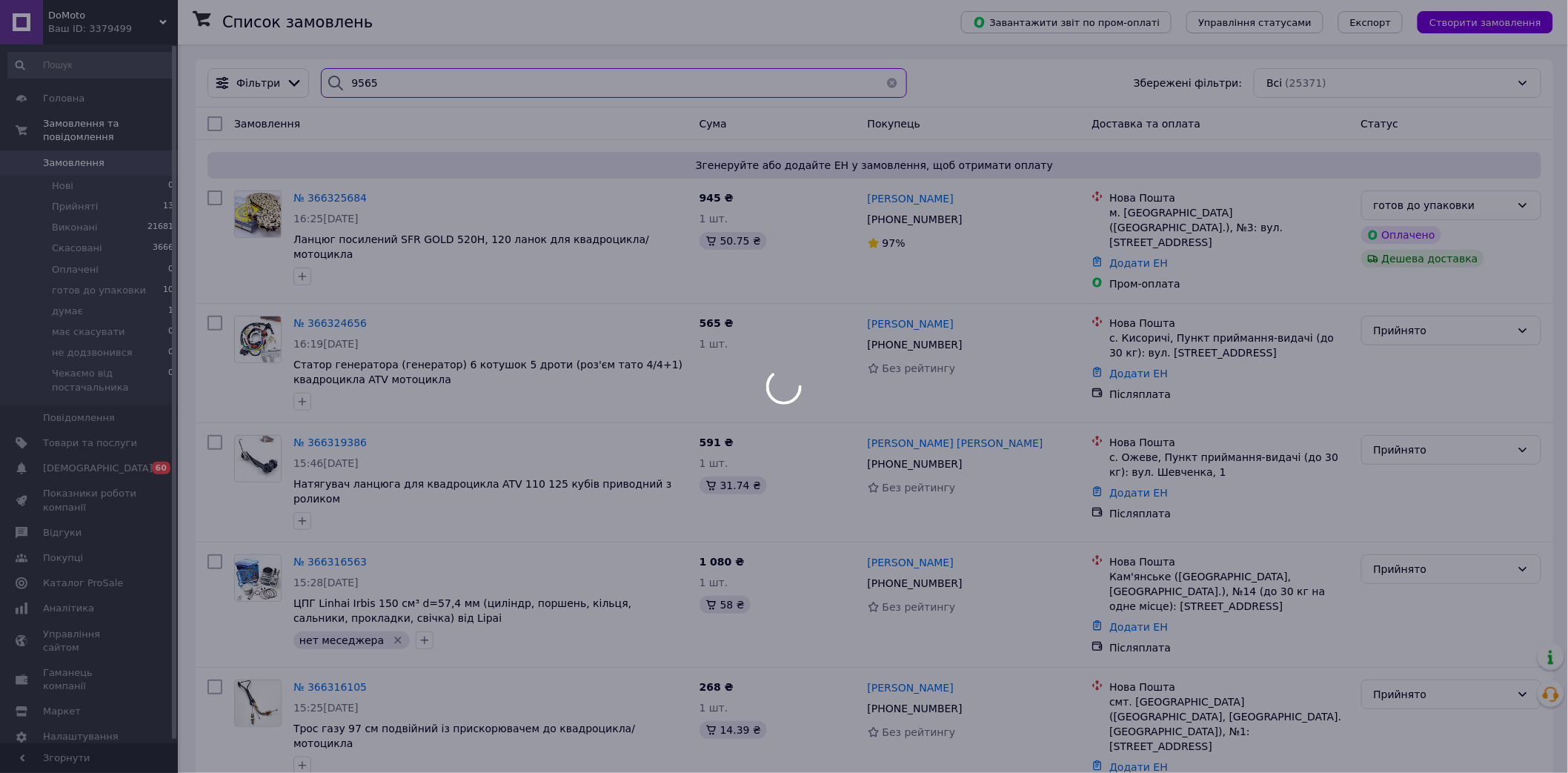
drag, startPoint x: 349, startPoint y: 85, endPoint x: 362, endPoint y: 86, distance: 13.0
click at [362, 83] on input "9565" at bounding box center [614, 82] width 586 height 30
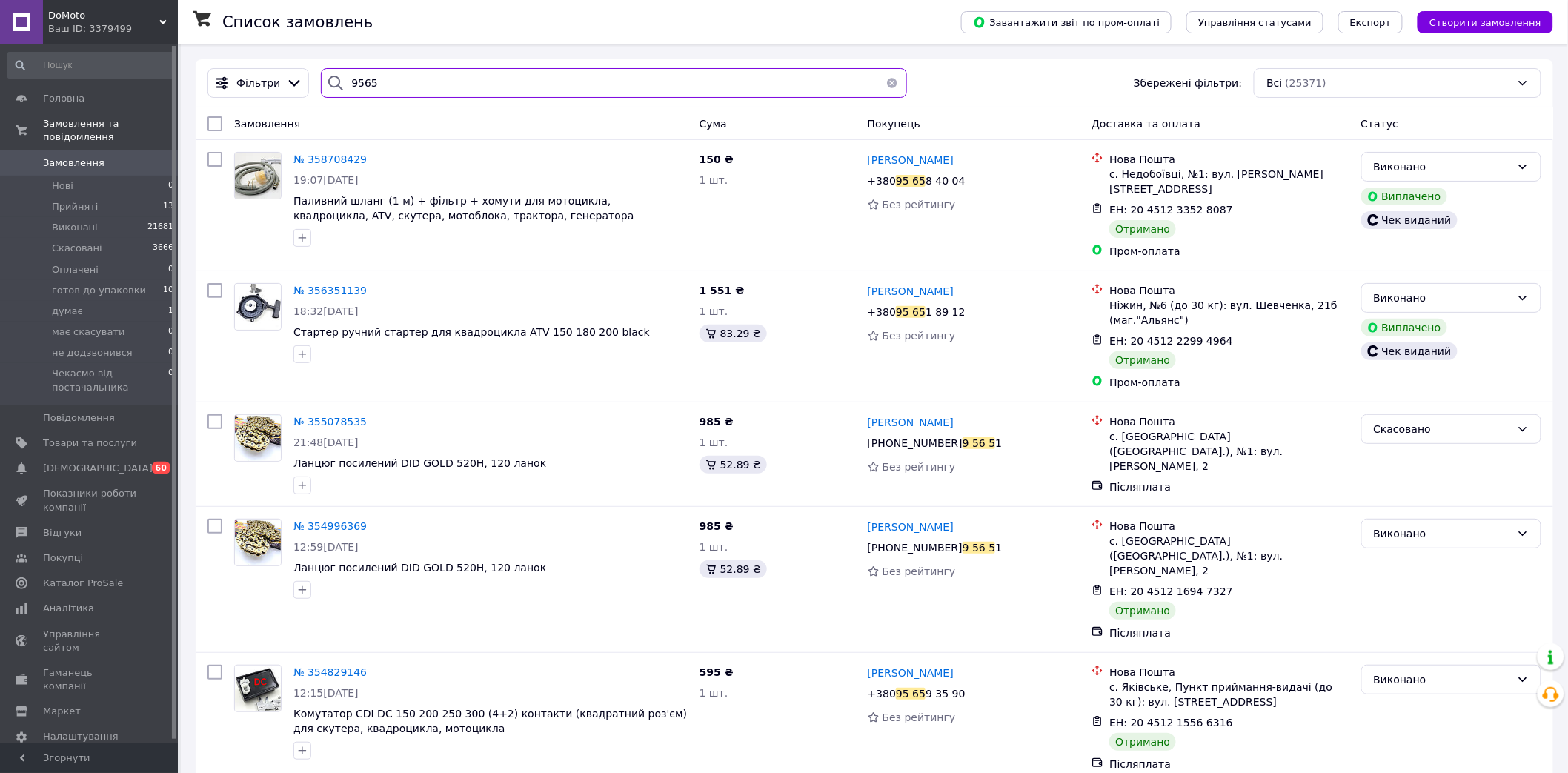
click at [362, 83] on input "9565" at bounding box center [614, 82] width 586 height 30
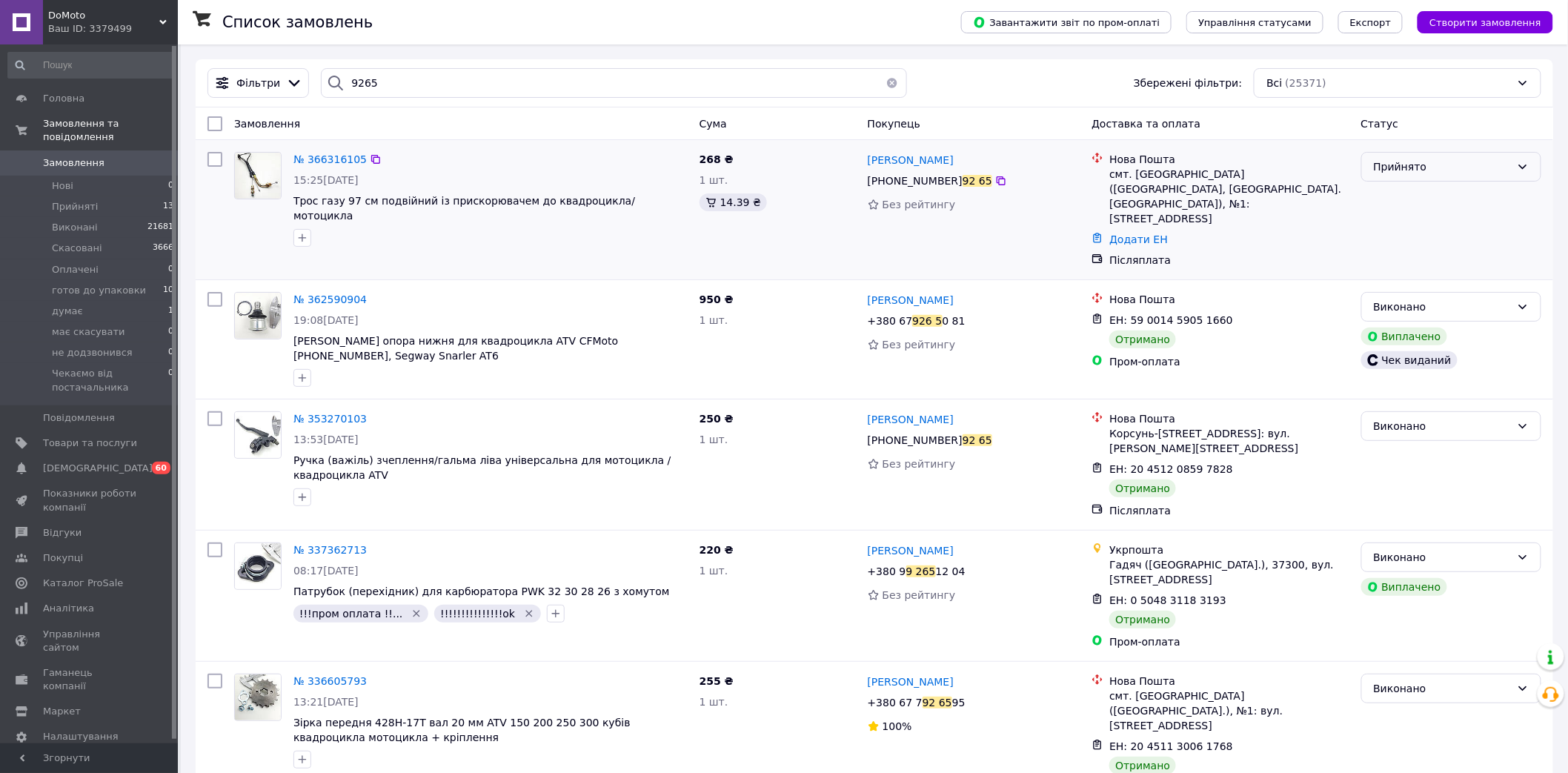
click at [1472, 166] on div "Прийнято" at bounding box center [1442, 167] width 137 height 16
drag, startPoint x: 1397, startPoint y: 280, endPoint x: 1579, endPoint y: 337, distance: 190.7
click at [1398, 280] on li "готов до упаковки" at bounding box center [1451, 281] width 179 height 27
click at [382, 77] on input "9265" at bounding box center [614, 82] width 586 height 30
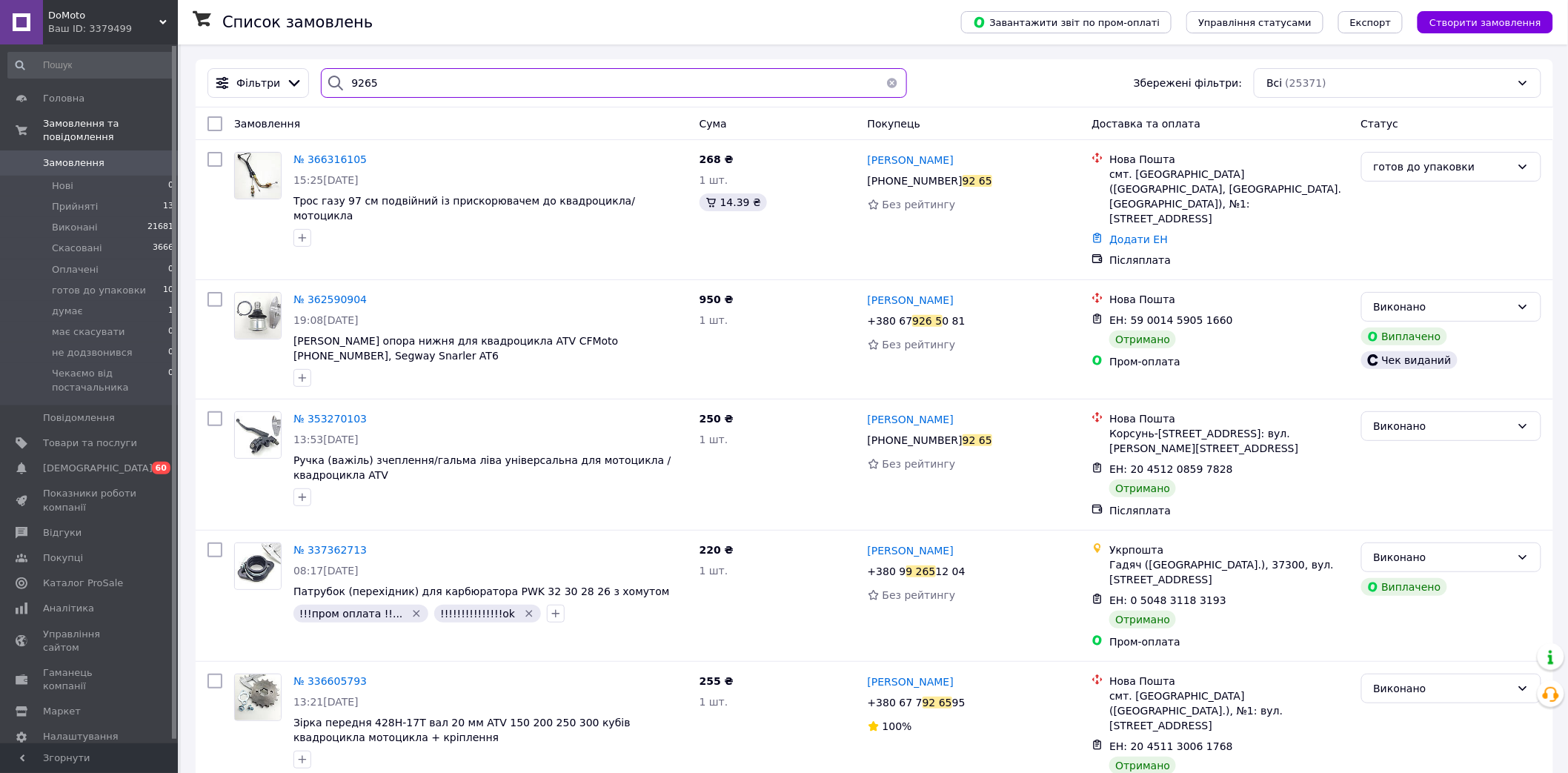
paste input "380970361298"
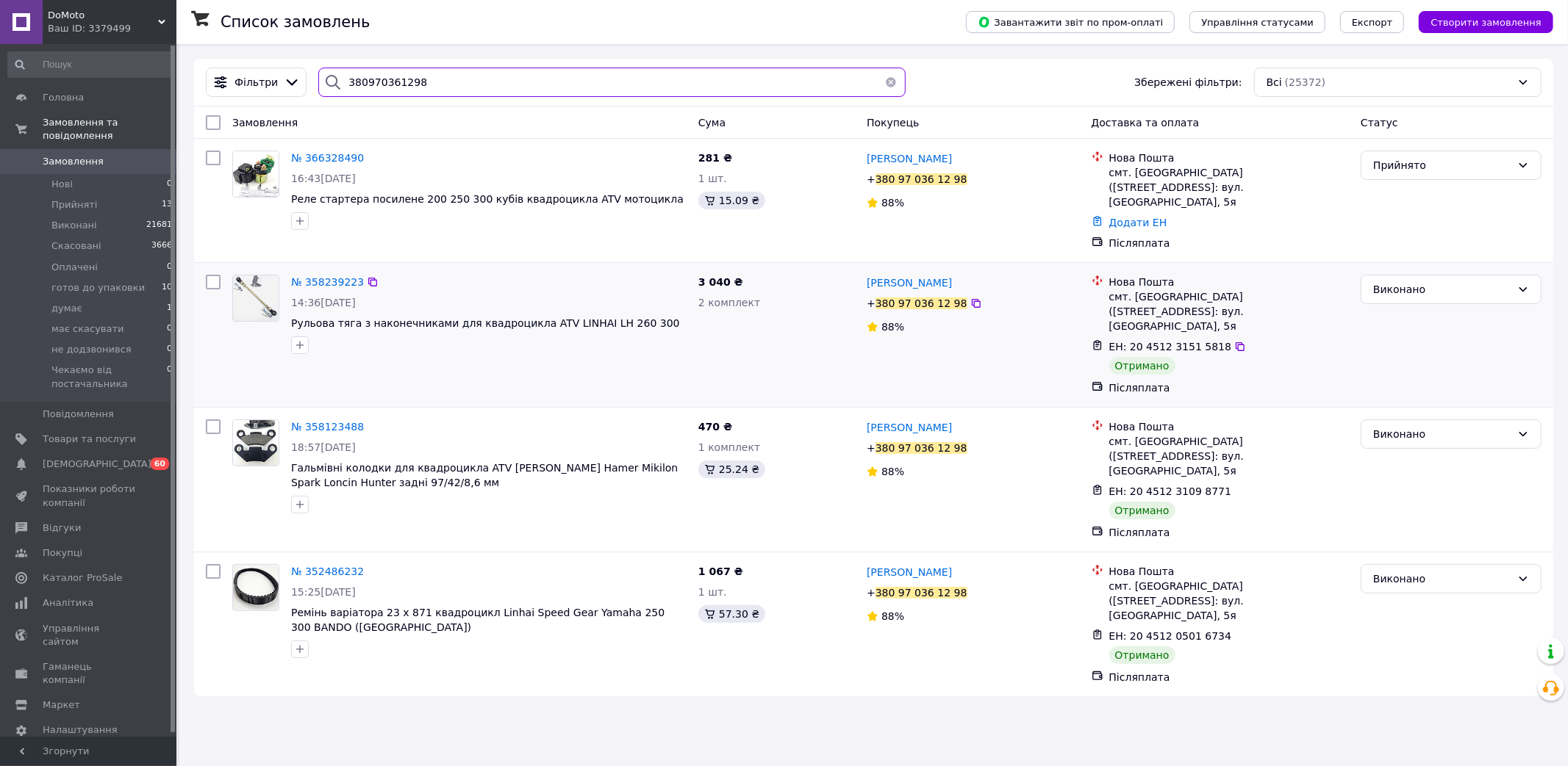
type input "380970361298"
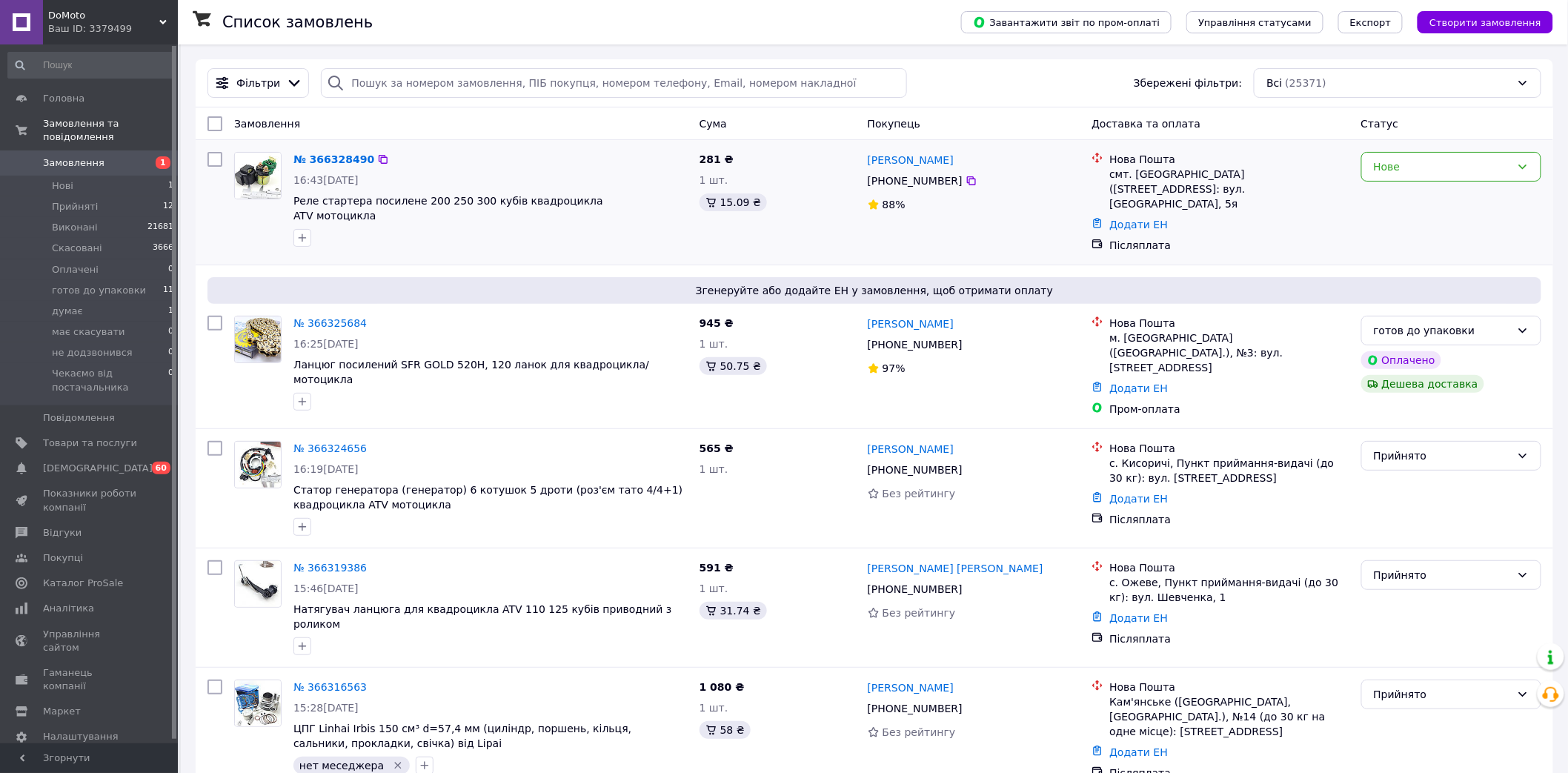
click at [212, 159] on input "checkbox" at bounding box center [214, 159] width 14 height 14
checkbox input "true"
click at [295, 129] on span "Дії для 1 замовлення" at bounding box center [280, 124] width 107 height 14
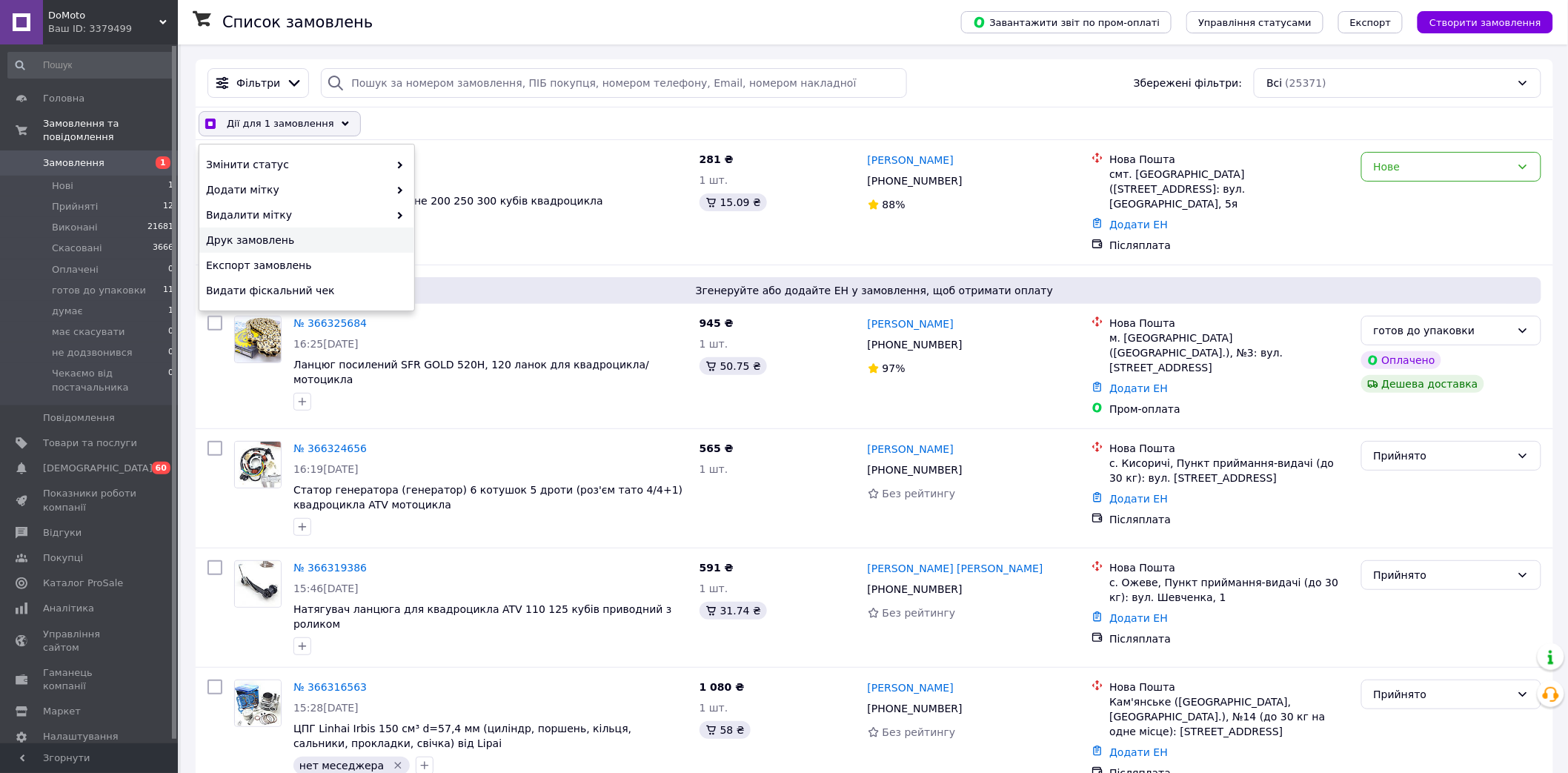
click at [248, 231] on div "Друк замовлень" at bounding box center [306, 240] width 214 height 25
checkbox input "true"
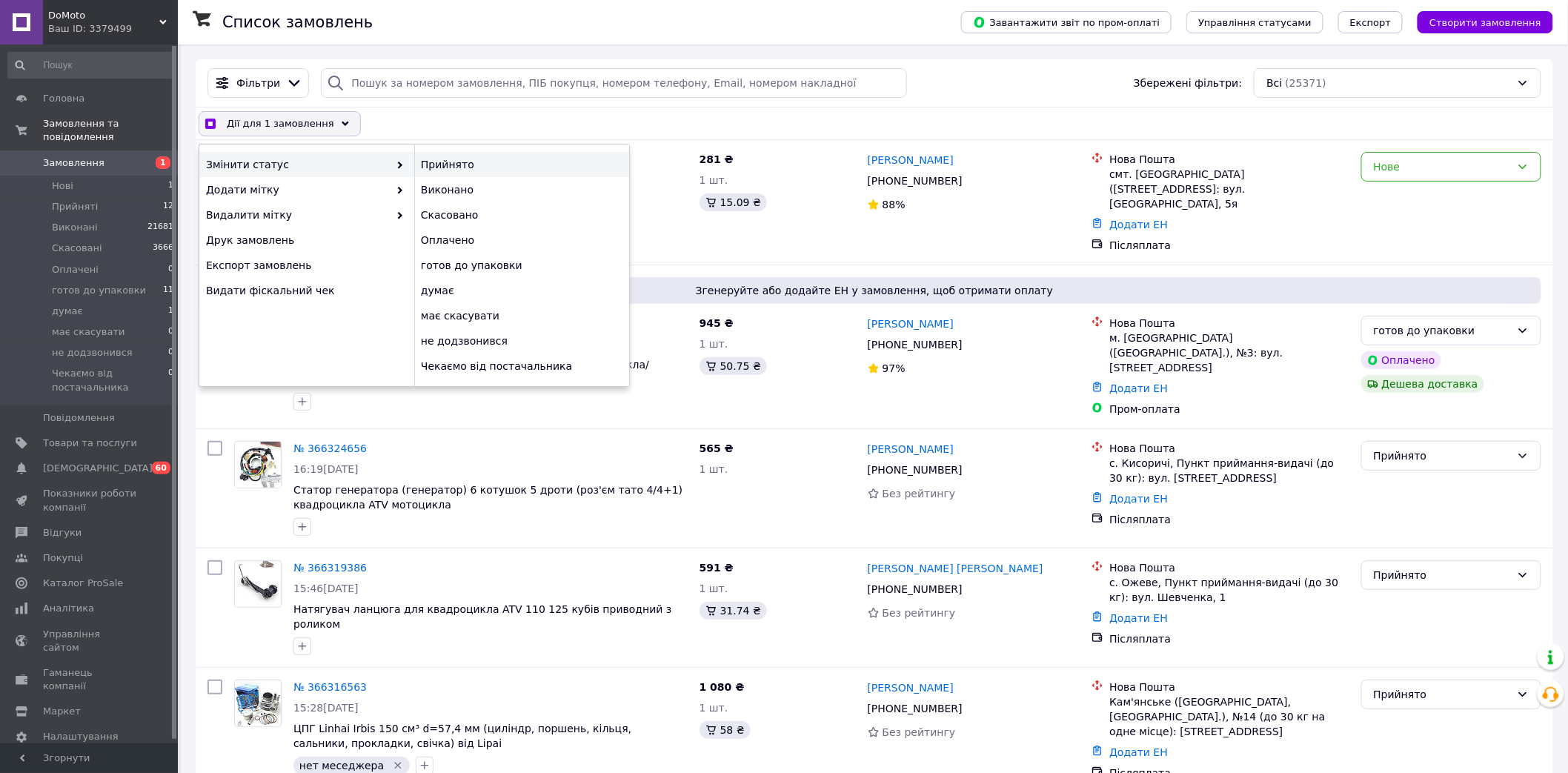
click at [491, 166] on div "Прийнято" at bounding box center [522, 165] width 214 height 25
checkbox input "false"
